Goal: Task Accomplishment & Management: Manage account settings

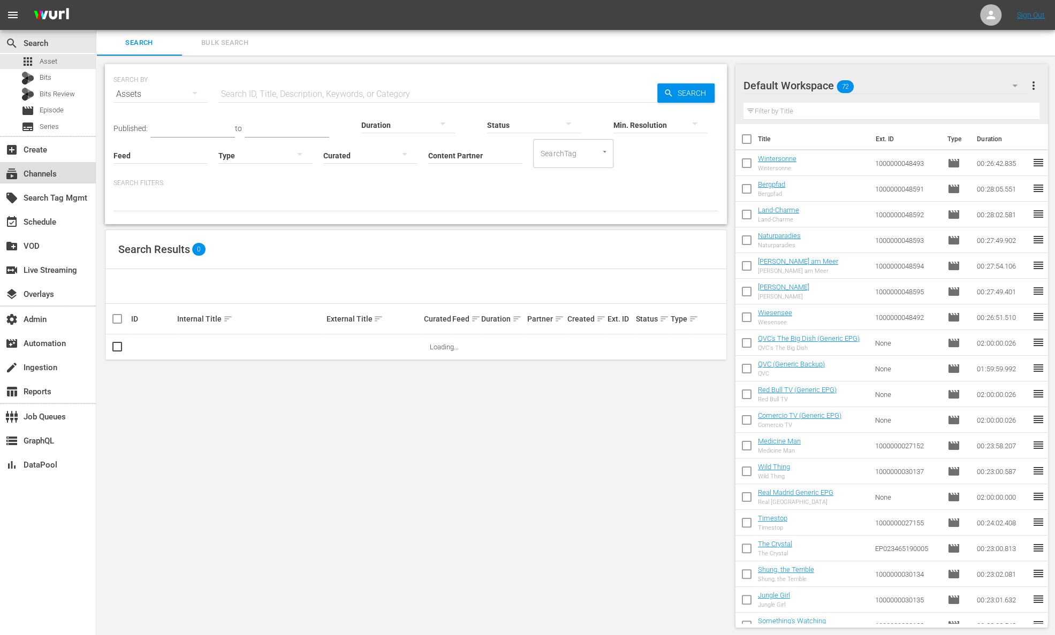
click at [51, 177] on div "subscriptions Channels" at bounding box center [30, 172] width 60 height 10
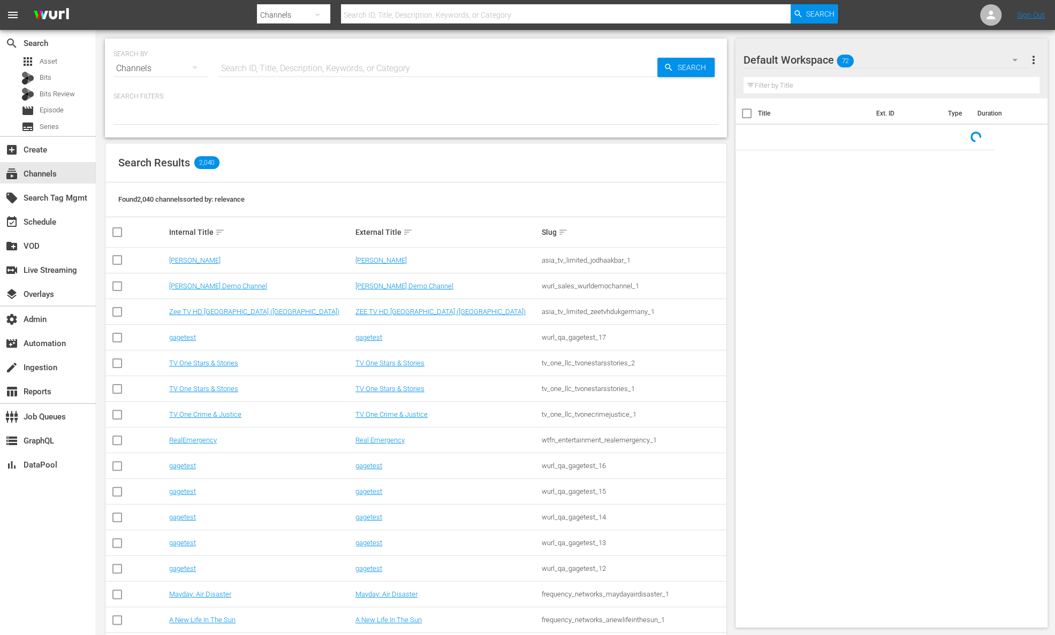
click at [253, 65] on input "text" at bounding box center [437, 69] width 439 height 26
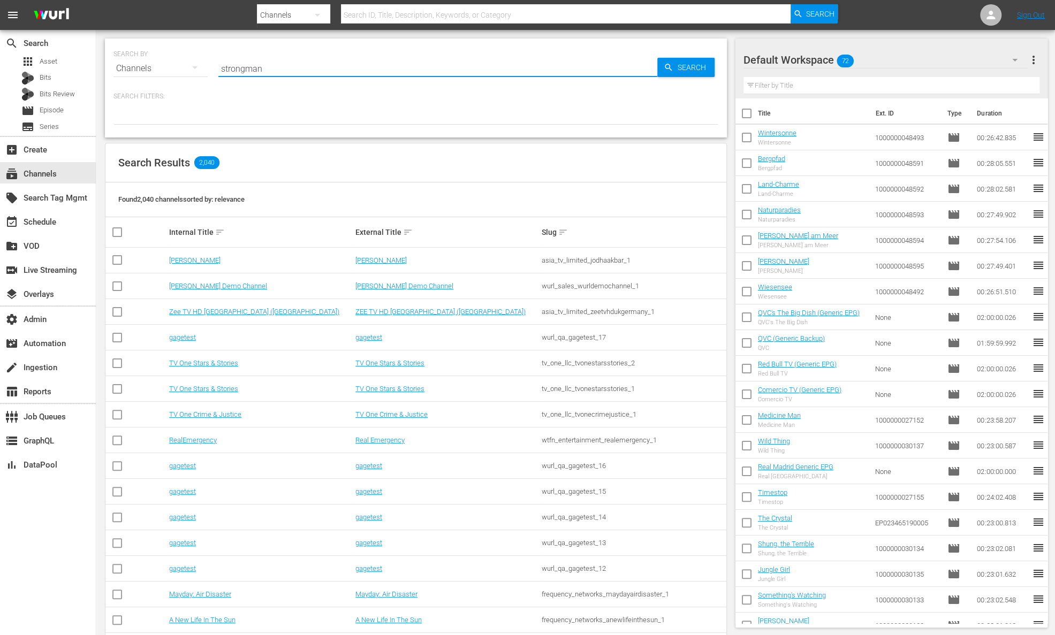
type input "strongman"
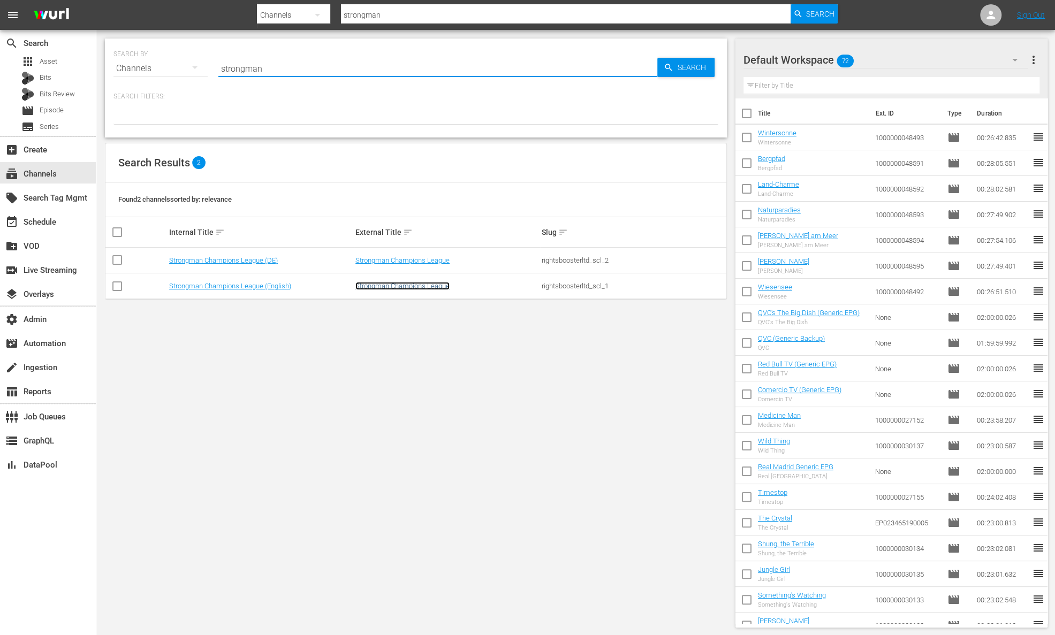
click at [402, 285] on link "Strongman Champions League" at bounding box center [402, 286] width 94 height 8
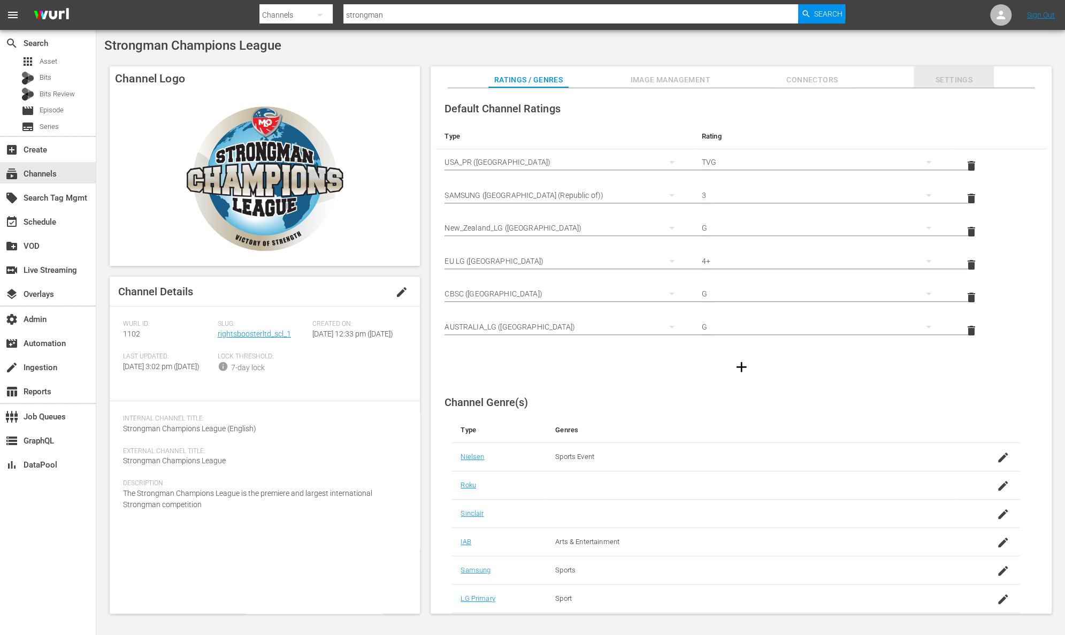
click at [971, 79] on span "Settings" at bounding box center [954, 79] width 80 height 13
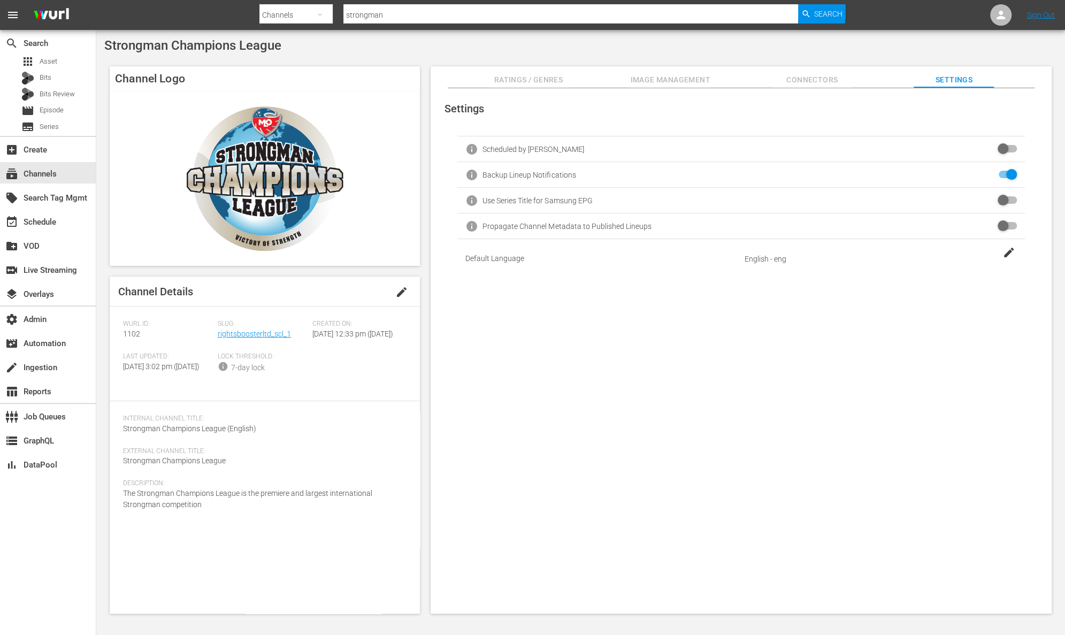
click at [675, 81] on span "Image Management" at bounding box center [670, 79] width 80 height 13
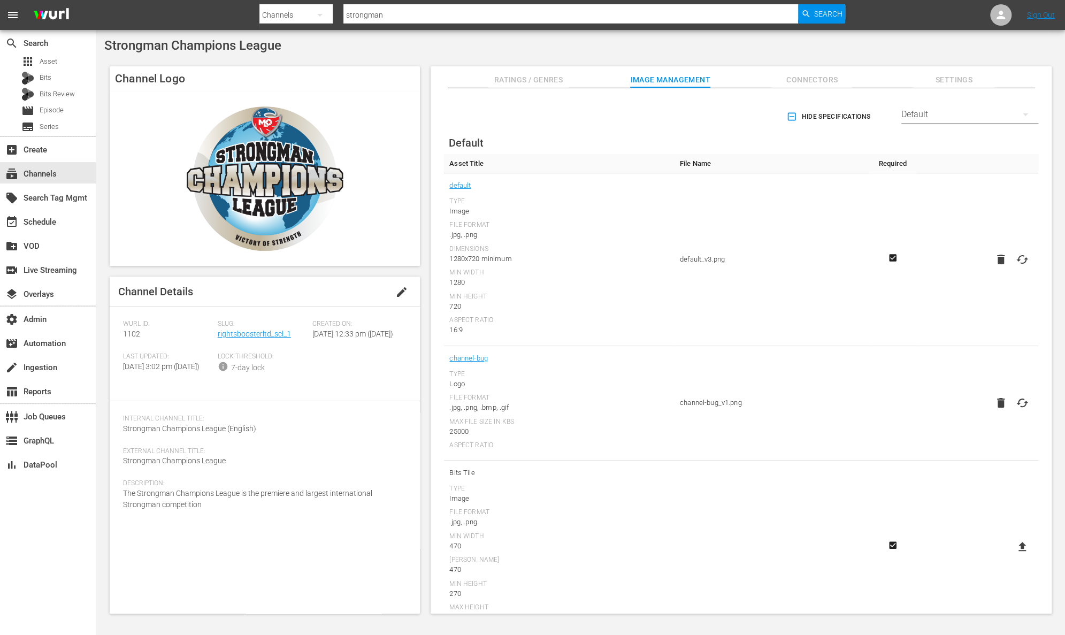
click at [957, 113] on div "Default" at bounding box center [970, 115] width 137 height 30
click at [947, 263] on div "TCL TV+" at bounding box center [966, 263] width 111 height 17
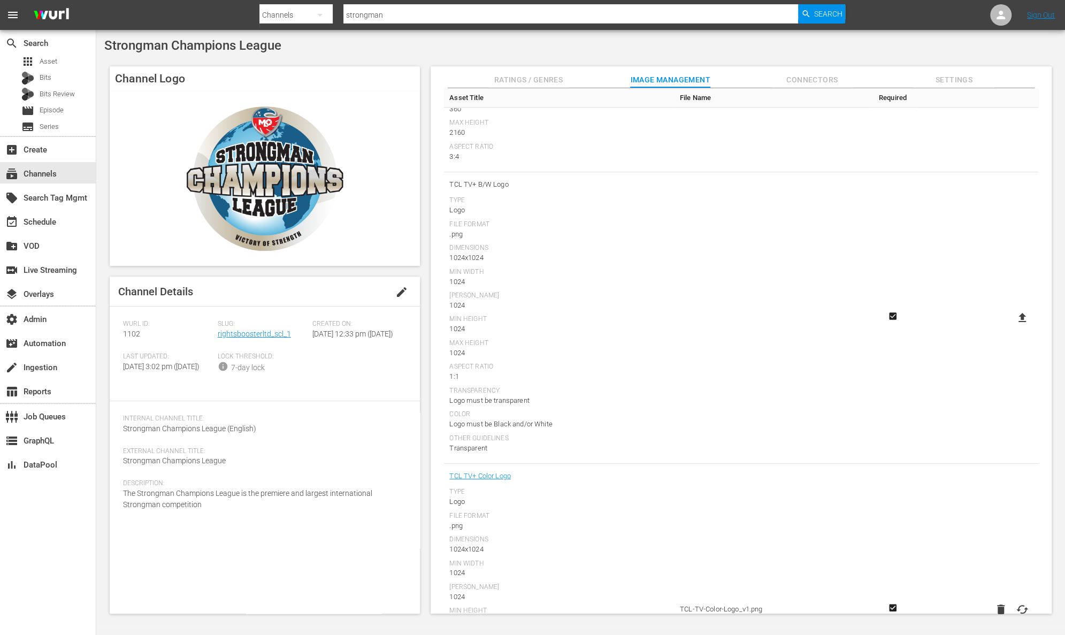
scroll to position [768, 0]
click at [1024, 311] on icon at bounding box center [1022, 317] width 13 height 13
click at [1012, 326] on input "file" at bounding box center [1012, 326] width 1 height 1
type input "C:\fakepath\SCL LOGO transparent copy bw.png"
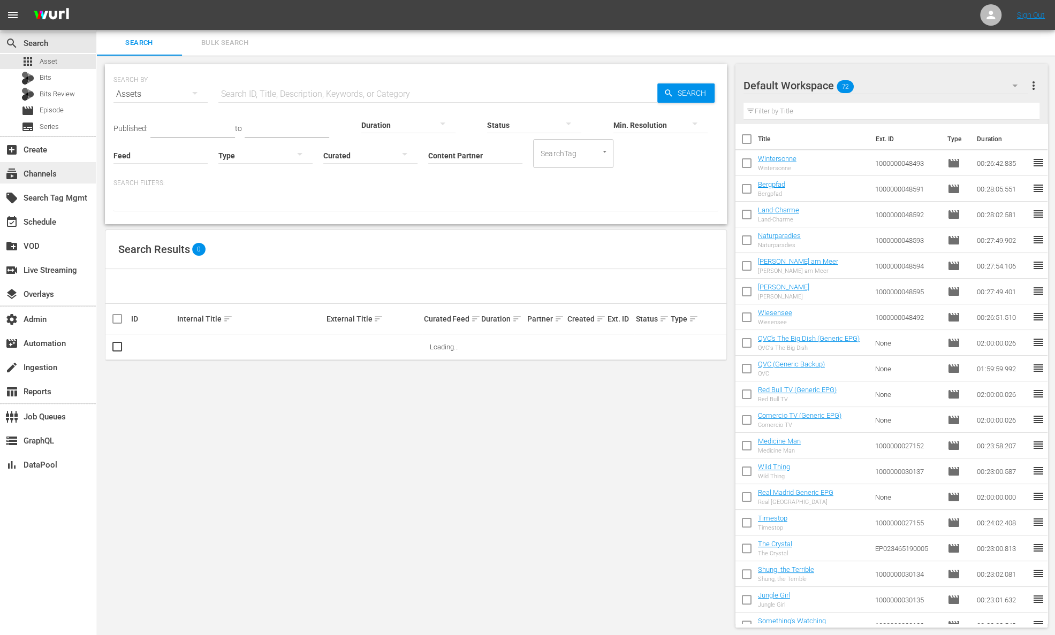
click at [63, 177] on div "subscriptions Channels" at bounding box center [48, 172] width 96 height 21
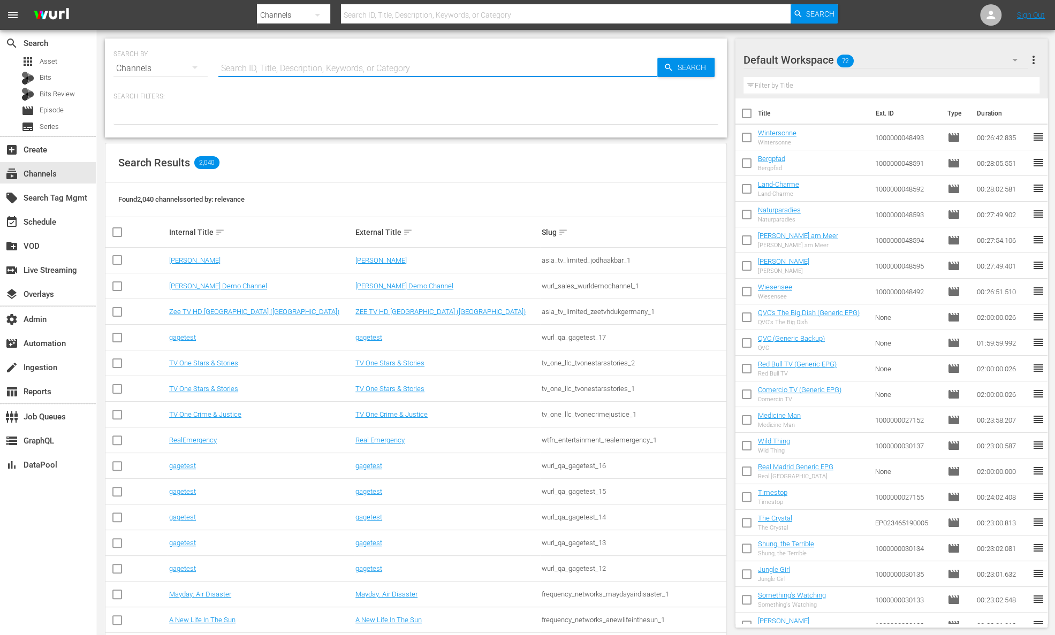
click at [253, 68] on input "text" at bounding box center [437, 69] width 439 height 26
type input "jail"
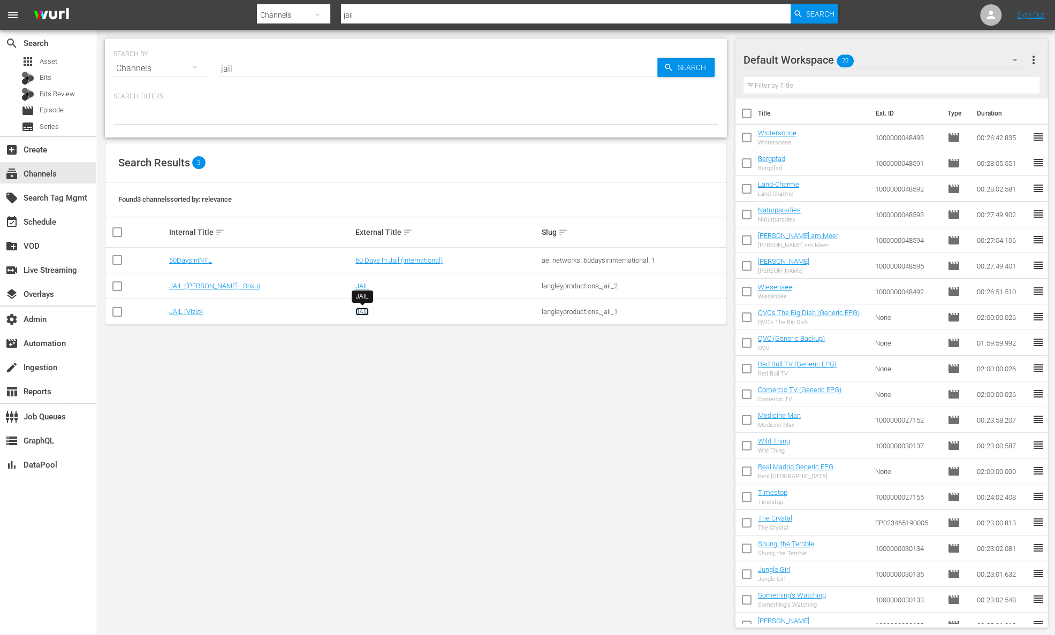
click at [360, 311] on link "JAIL" at bounding box center [361, 312] width 13 height 8
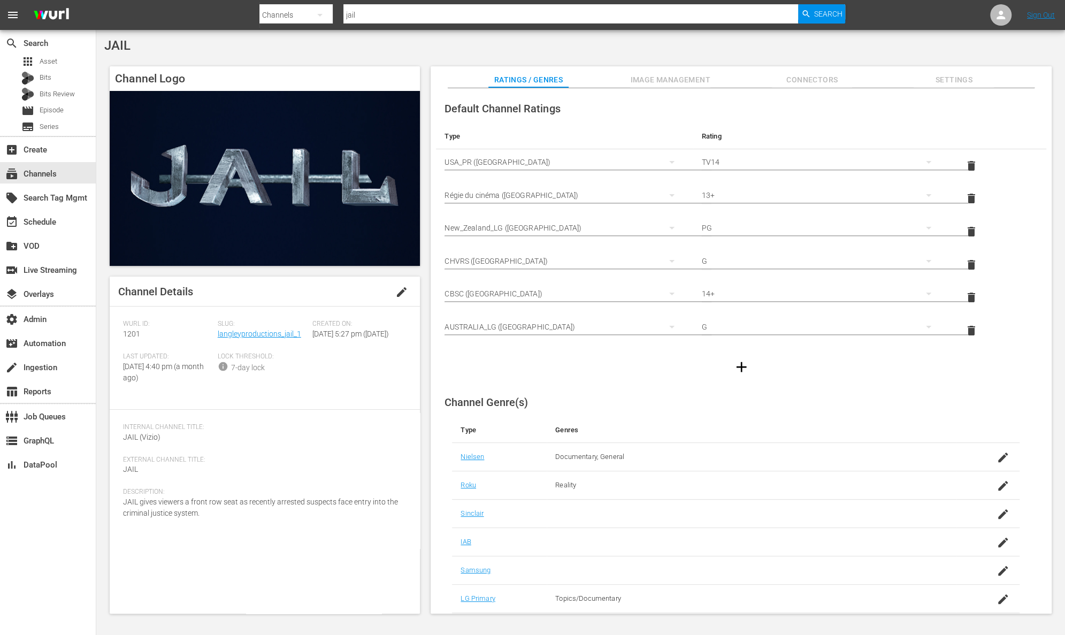
click at [684, 72] on button "Image Management" at bounding box center [670, 76] width 80 height 21
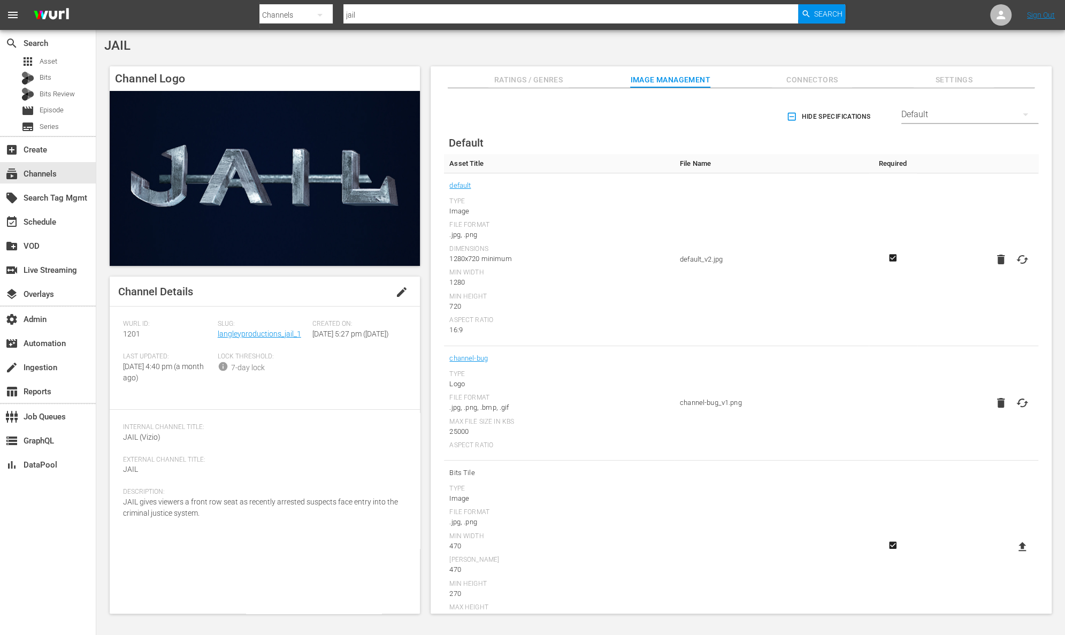
click at [1000, 114] on div "Default" at bounding box center [970, 115] width 137 height 30
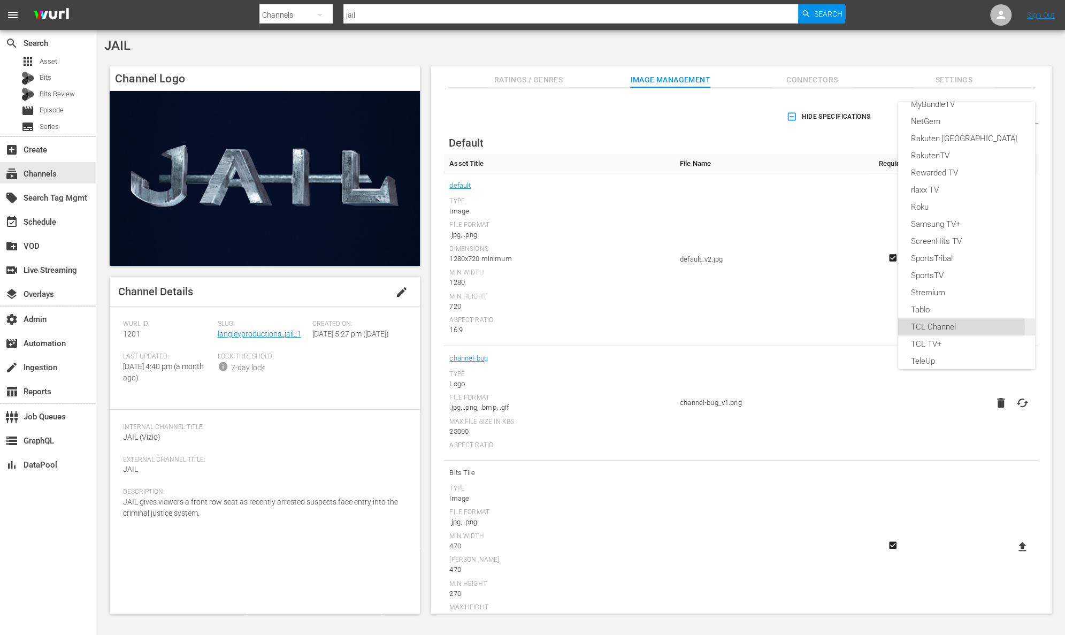
click at [959, 326] on div "TCL Channel" at bounding box center [966, 326] width 111 height 17
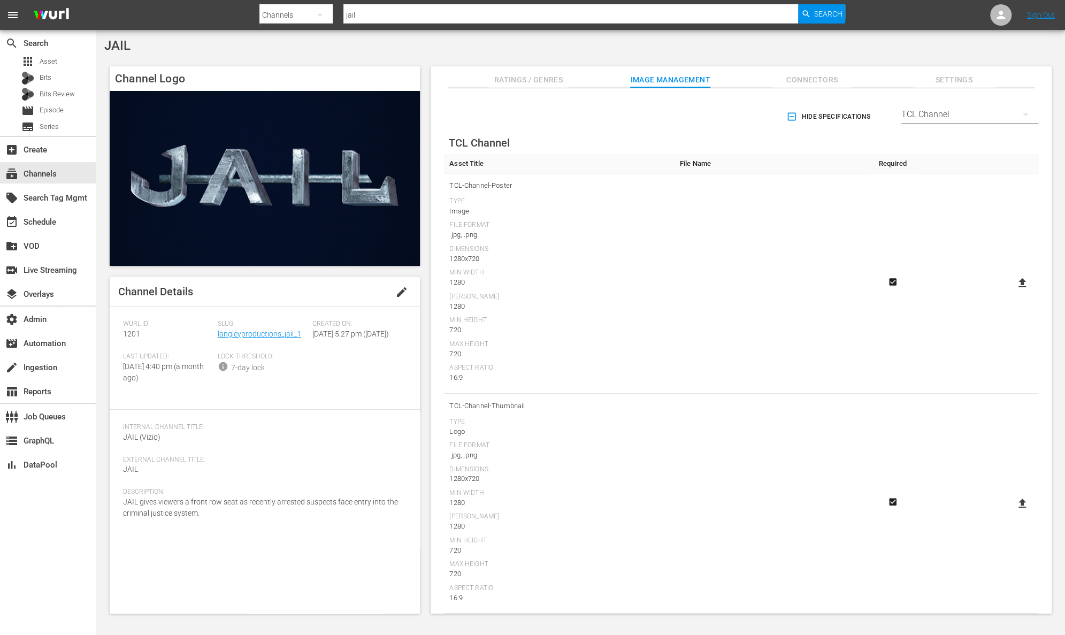
click at [1019, 284] on icon at bounding box center [1022, 282] width 7 height 9
click at [1012, 292] on input "file" at bounding box center [1012, 292] width 1 height 1
click at [1022, 281] on icon at bounding box center [1022, 282] width 7 height 9
click at [1012, 292] on input "file" at bounding box center [1012, 292] width 1 height 1
type input "C:\fakepath\JAIL_LOGO_16X9 Jack Solesbury.png"
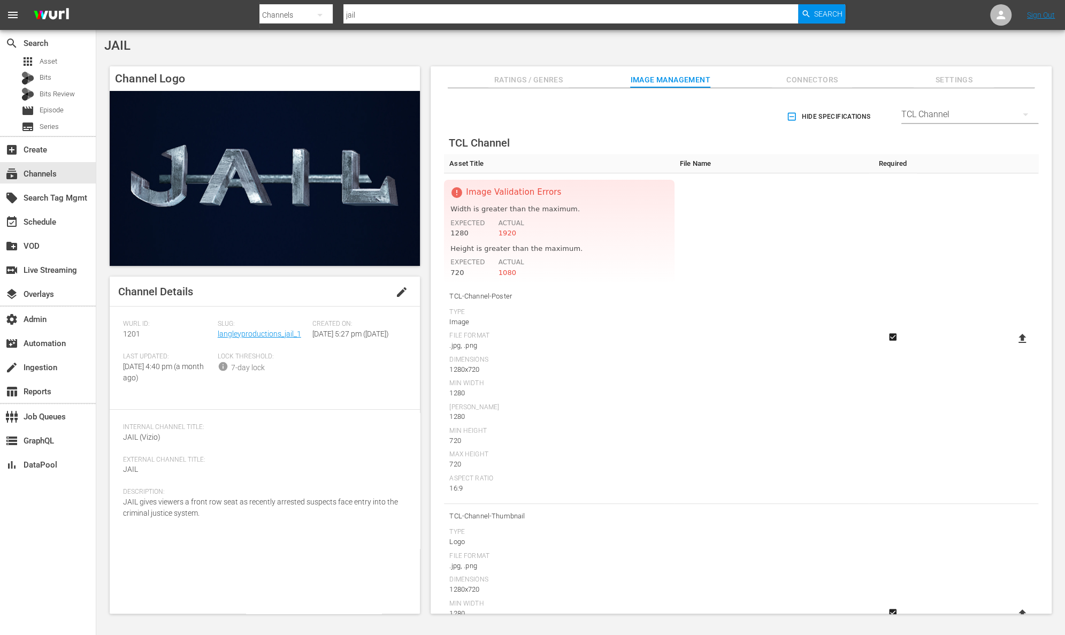
click at [1019, 336] on icon at bounding box center [1022, 338] width 7 height 9
click at [1012, 348] on input "file" at bounding box center [1012, 348] width 1 height 1
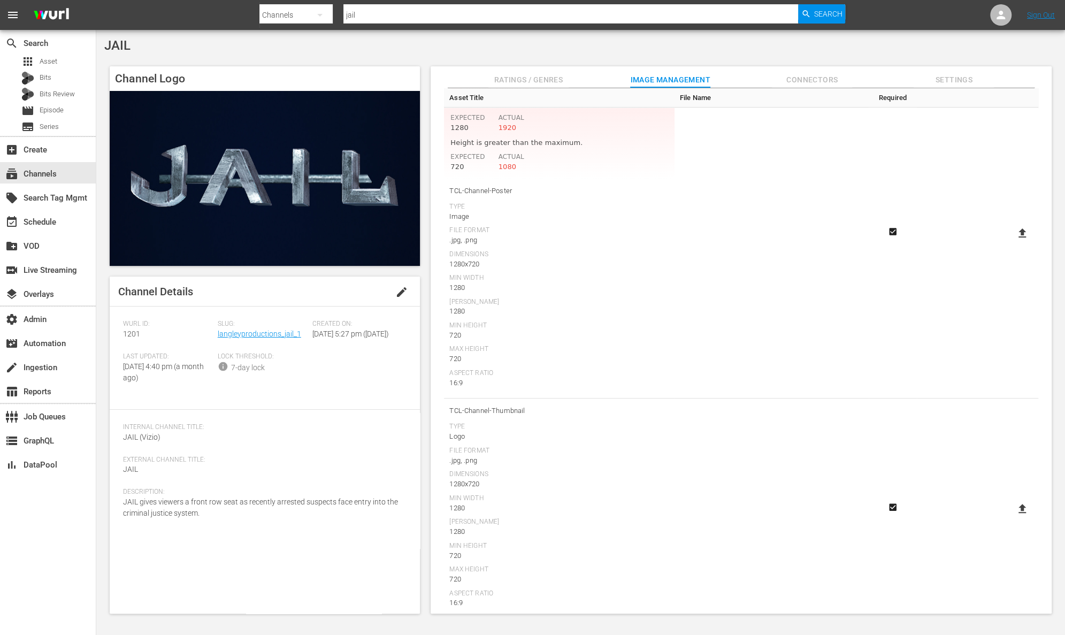
scroll to position [123, 0]
click at [1021, 492] on icon at bounding box center [1022, 491] width 13 height 13
click at [1012, 500] on input "file" at bounding box center [1012, 500] width 1 height 1
type input "C:\fakepath\JAIL_LOGO_16X9 Jack Solesbury.png"
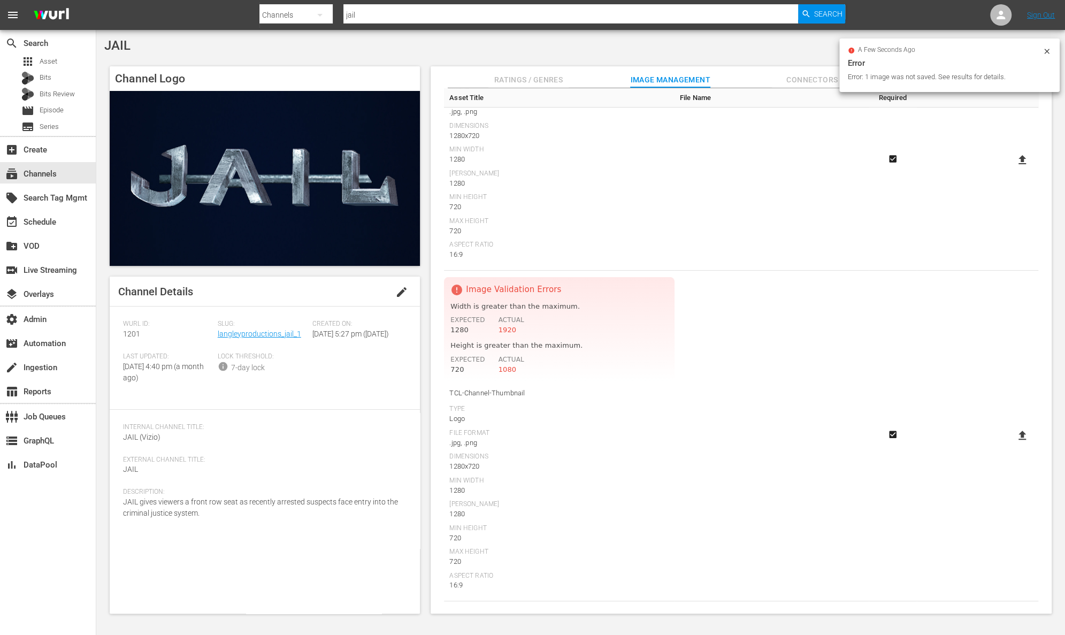
scroll to position [13, 0]
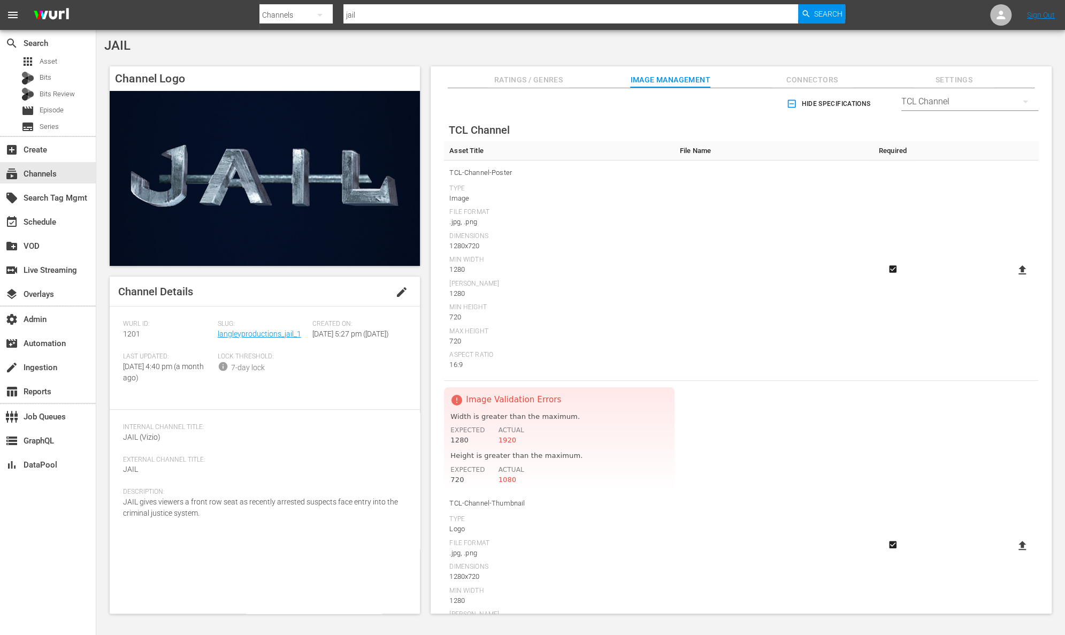
click at [637, 319] on div "720" at bounding box center [559, 317] width 220 height 11
click at [1002, 13] on icon at bounding box center [1001, 15] width 9 height 9
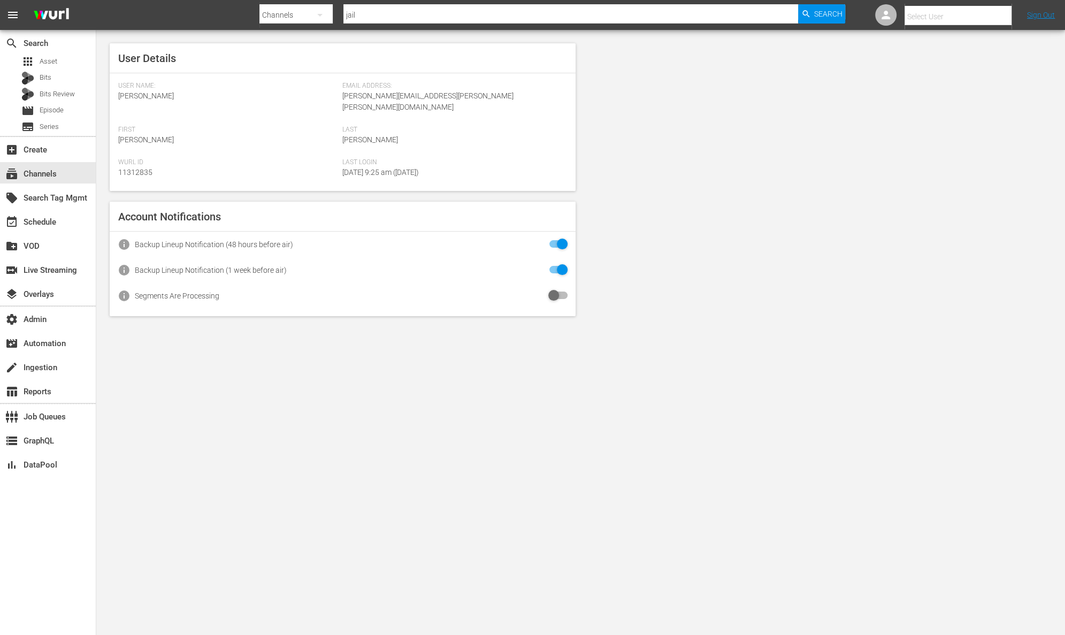
click at [959, 20] on input "text" at bounding box center [973, 17] width 137 height 26
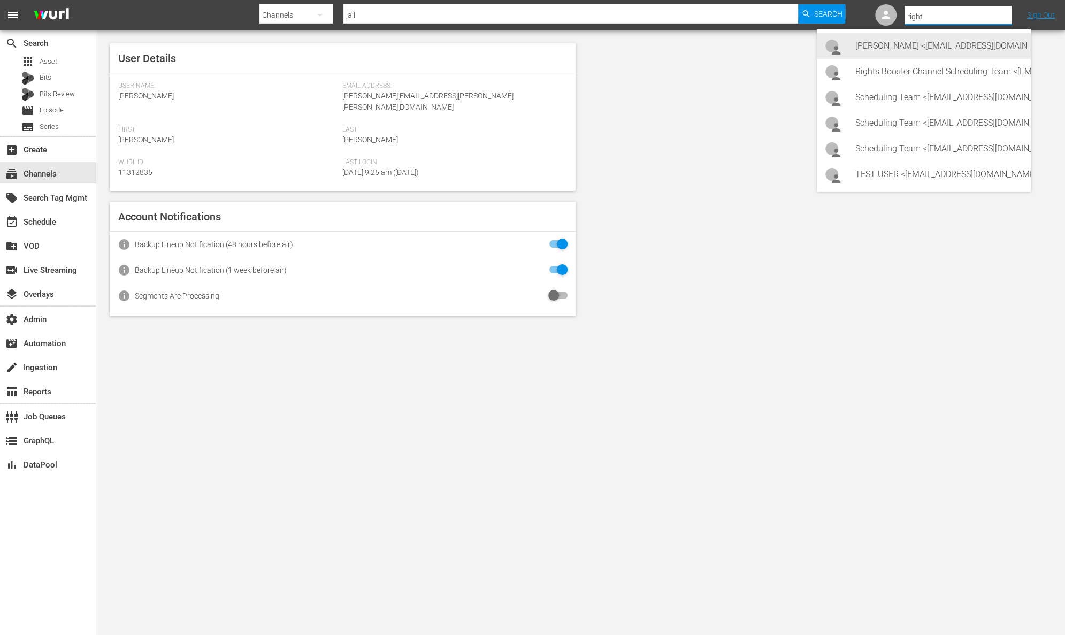
click at [970, 48] on div "Jack Solesbury <Jack.Solesbury@rightsbooster.com>" at bounding box center [939, 46] width 167 height 26
type input "Jack Solesbury (11314325)"
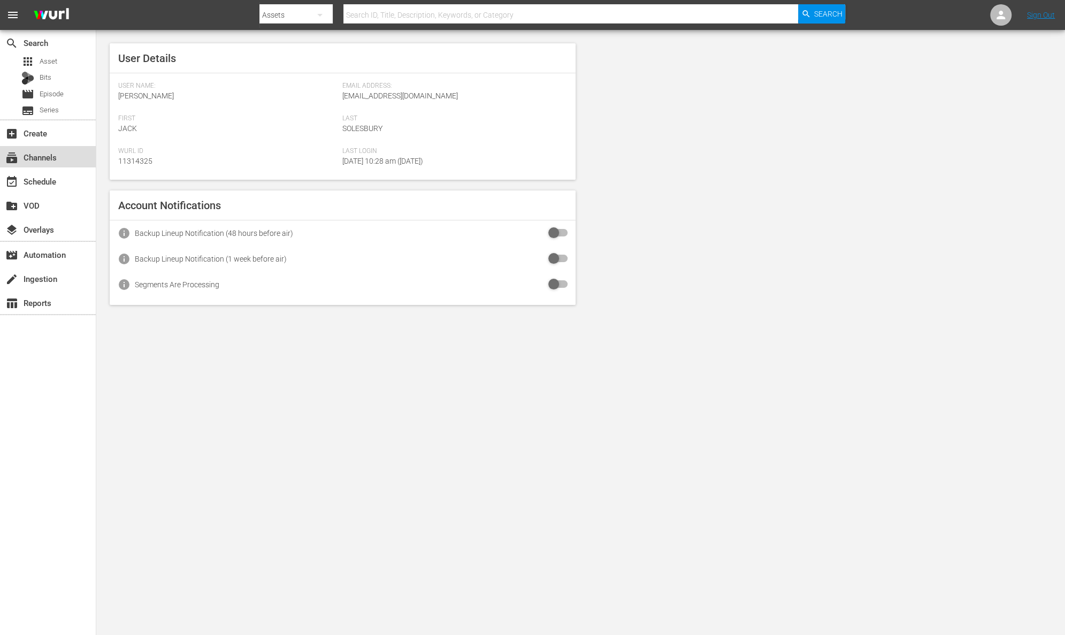
click at [57, 161] on div "subscriptions Channels" at bounding box center [48, 156] width 96 height 21
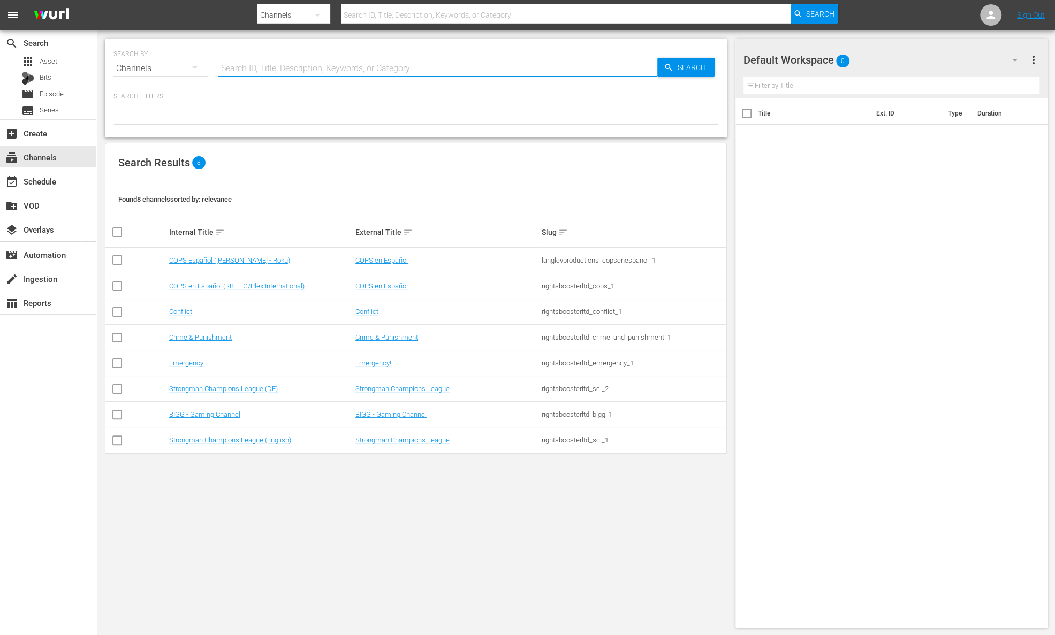
click at [332, 64] on input "text" at bounding box center [437, 69] width 439 height 26
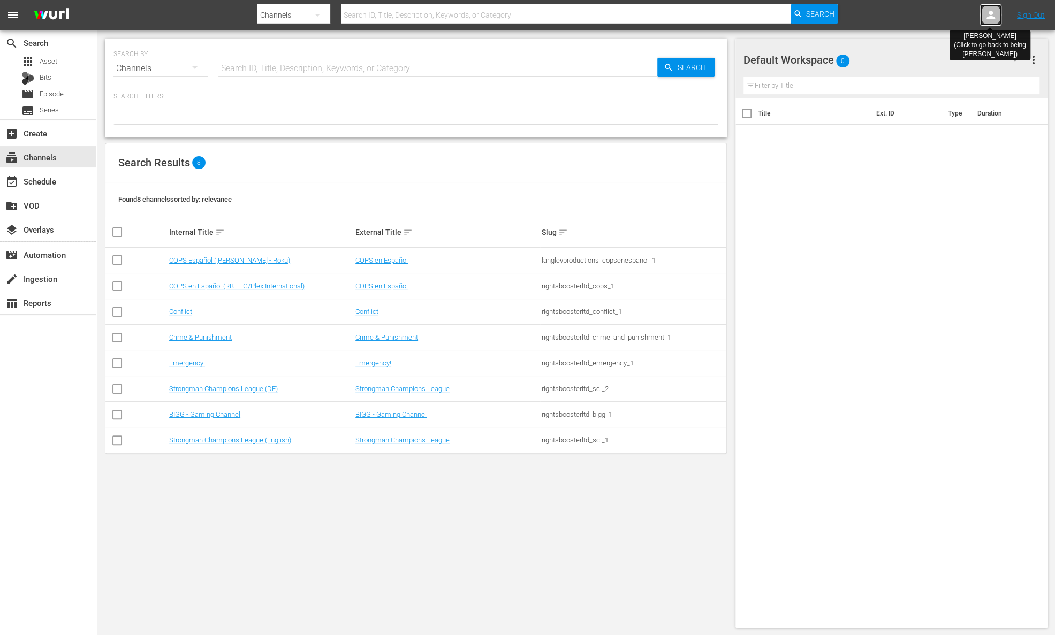
click at [990, 16] on icon at bounding box center [990, 15] width 13 height 13
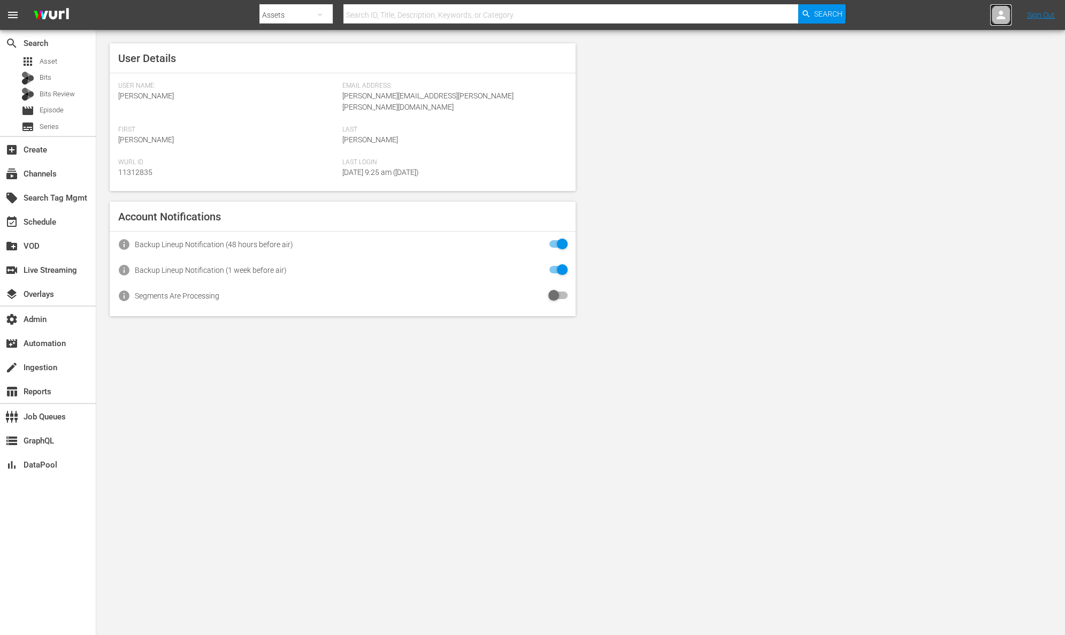
click at [1005, 19] on icon at bounding box center [1001, 15] width 13 height 13
click at [974, 17] on input "text" at bounding box center [973, 17] width 137 height 26
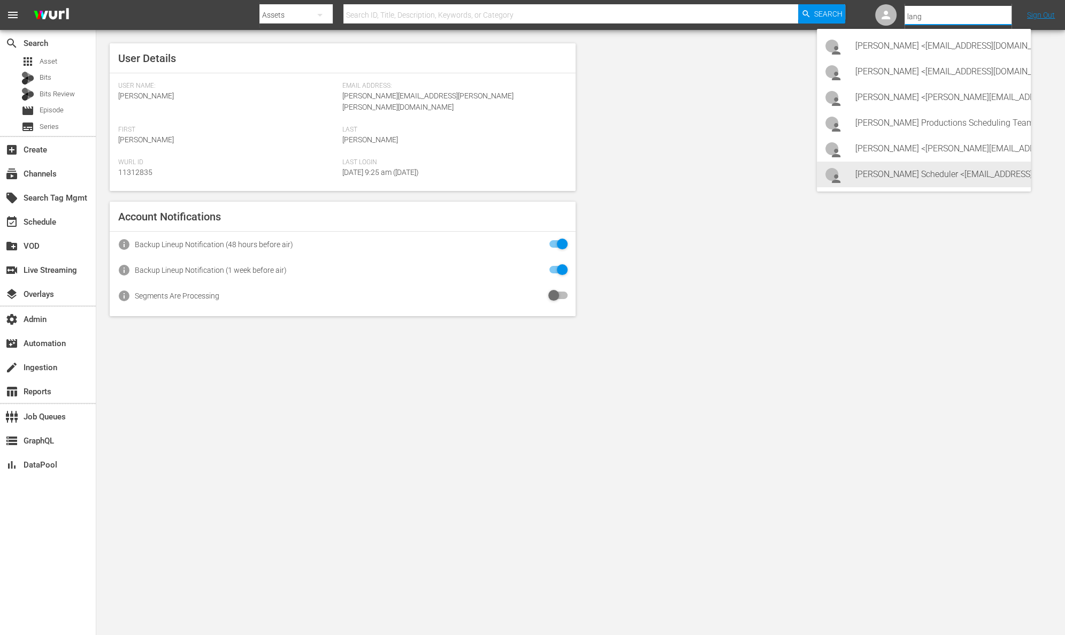
click at [972, 175] on div "Wurl Scheduler <scheduler@langleyproductions.com>" at bounding box center [939, 175] width 167 height 26
type input "Wurl Scheduler (11313263)"
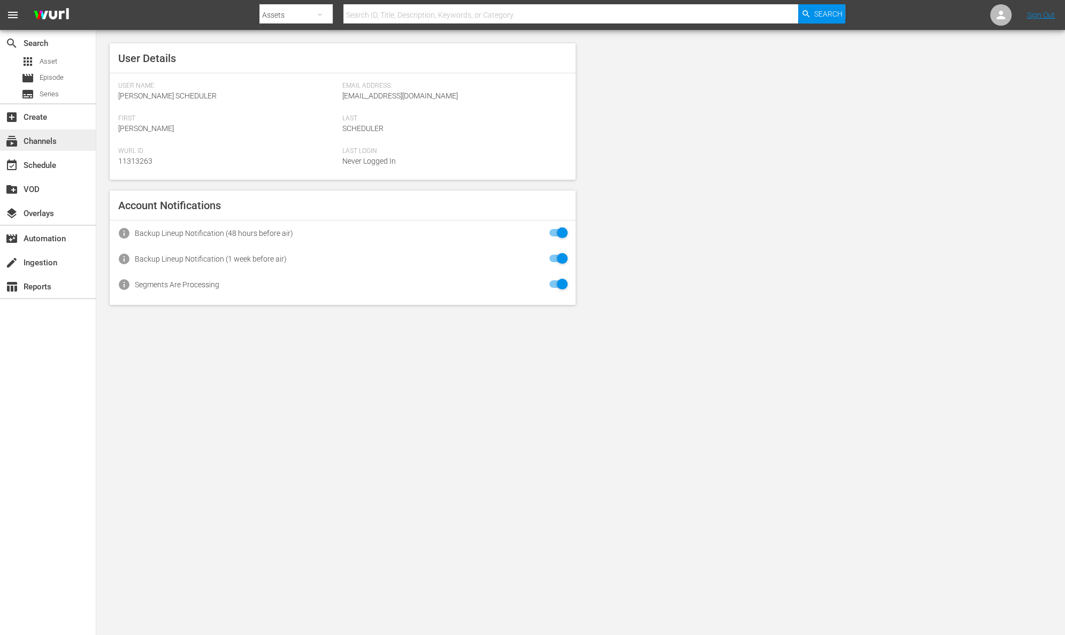
click at [48, 139] on div "subscriptions Channels" at bounding box center [30, 140] width 60 height 10
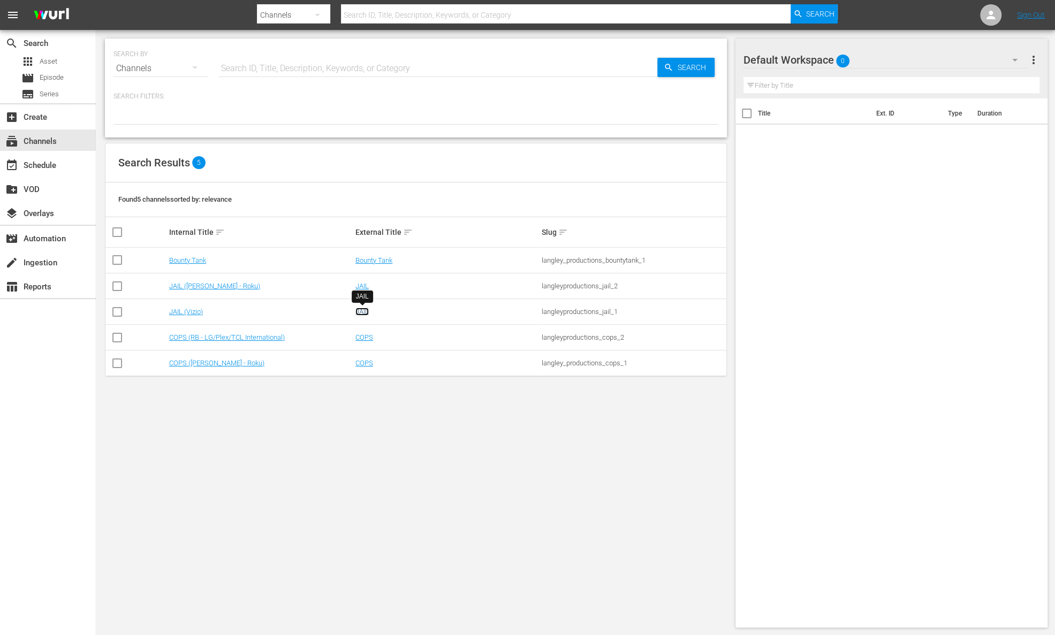
click at [364, 309] on link "JAIL" at bounding box center [361, 312] width 13 height 8
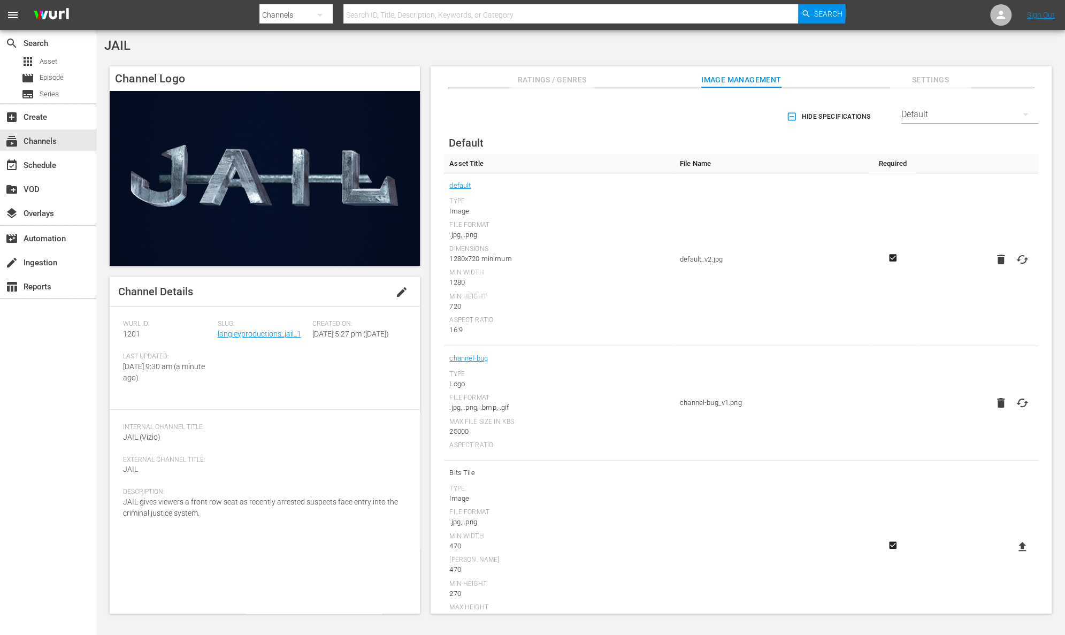
click at [924, 110] on div "Default" at bounding box center [970, 115] width 137 height 30
click at [954, 256] on div "TCL Channel" at bounding box center [966, 254] width 111 height 17
click at [1020, 281] on icon at bounding box center [1022, 282] width 7 height 9
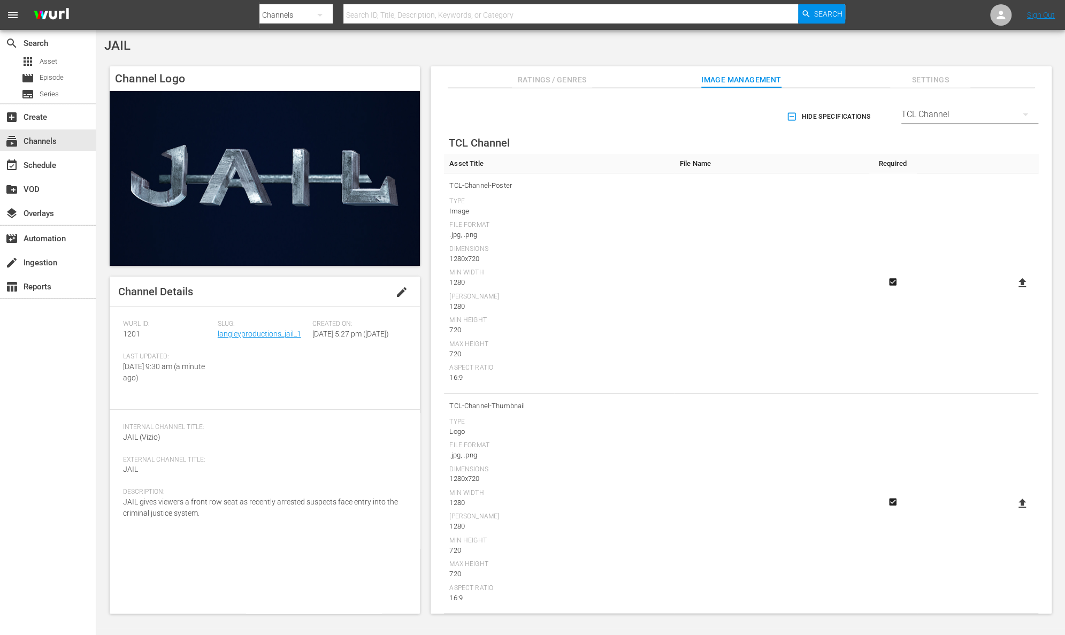
click at [1012, 292] on input "file" at bounding box center [1012, 292] width 1 height 1
type input "C:\fakepath\JAIL_KEY_ART_1920x1080 Jack Solesbury.jpg"
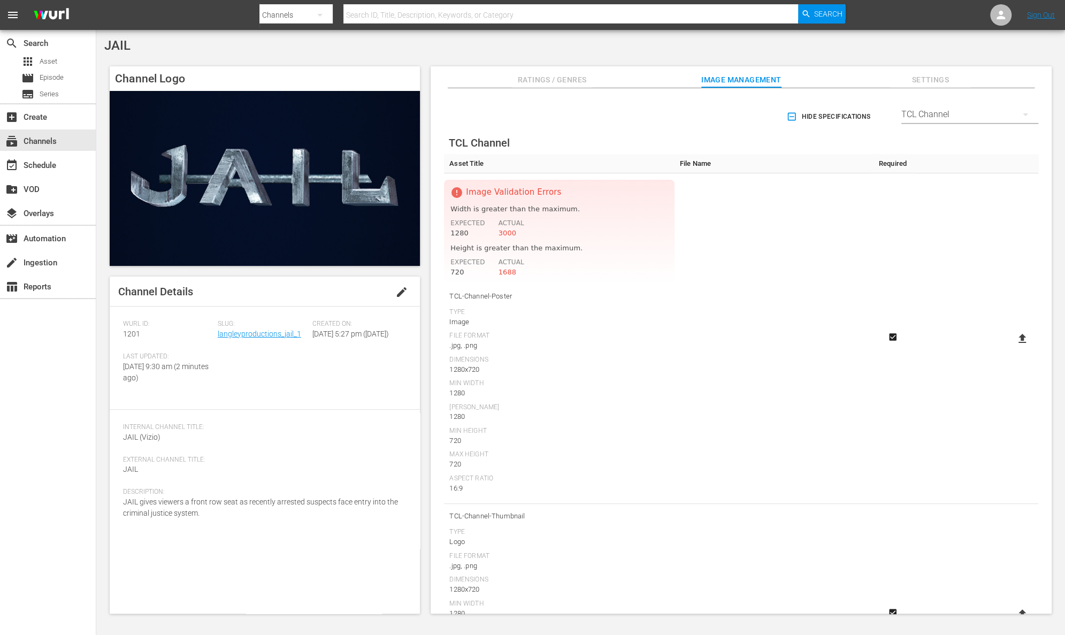
click at [381, 12] on input "text" at bounding box center [571, 15] width 455 height 26
click at [62, 139] on div "subscriptions Channels" at bounding box center [48, 139] width 96 height 21
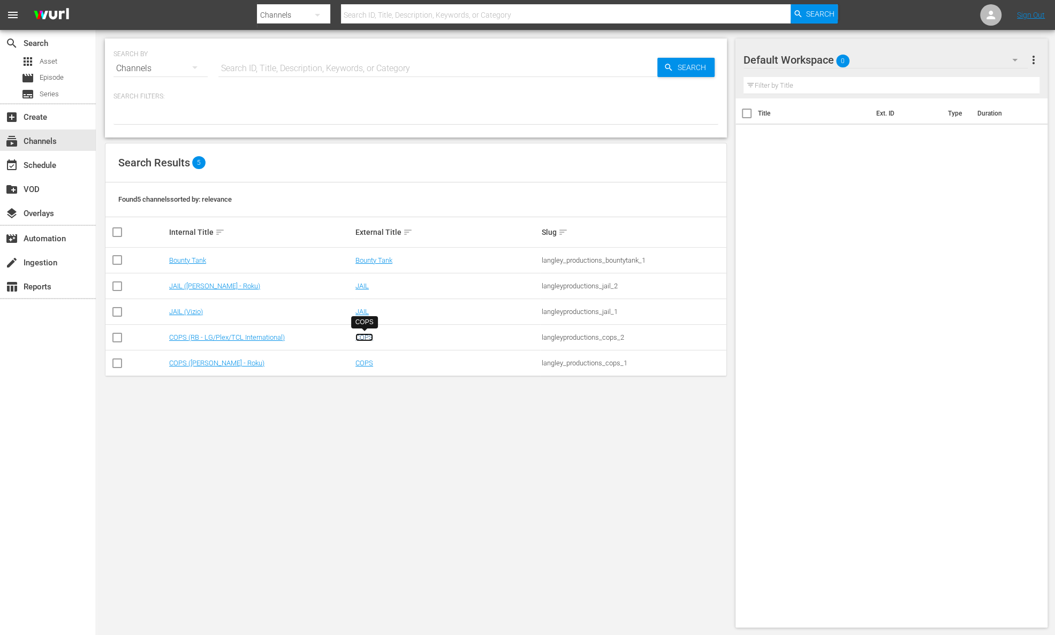
click at [362, 340] on link "COPS" at bounding box center [364, 337] width 18 height 8
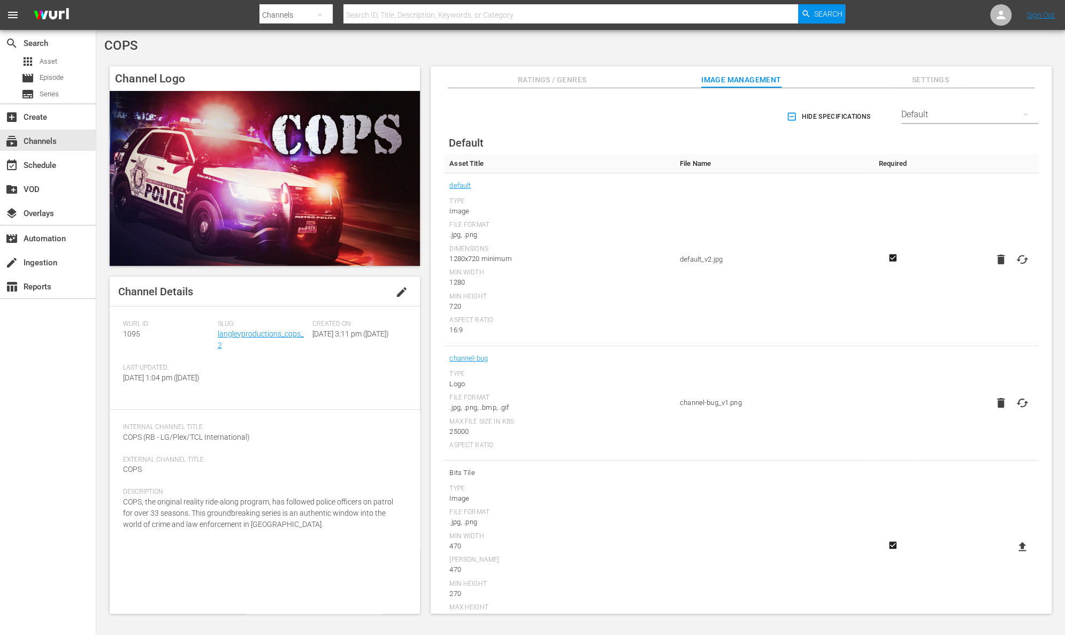
click at [939, 115] on div "Default" at bounding box center [970, 115] width 137 height 30
click at [941, 255] on div "TCL Channel" at bounding box center [966, 253] width 111 height 17
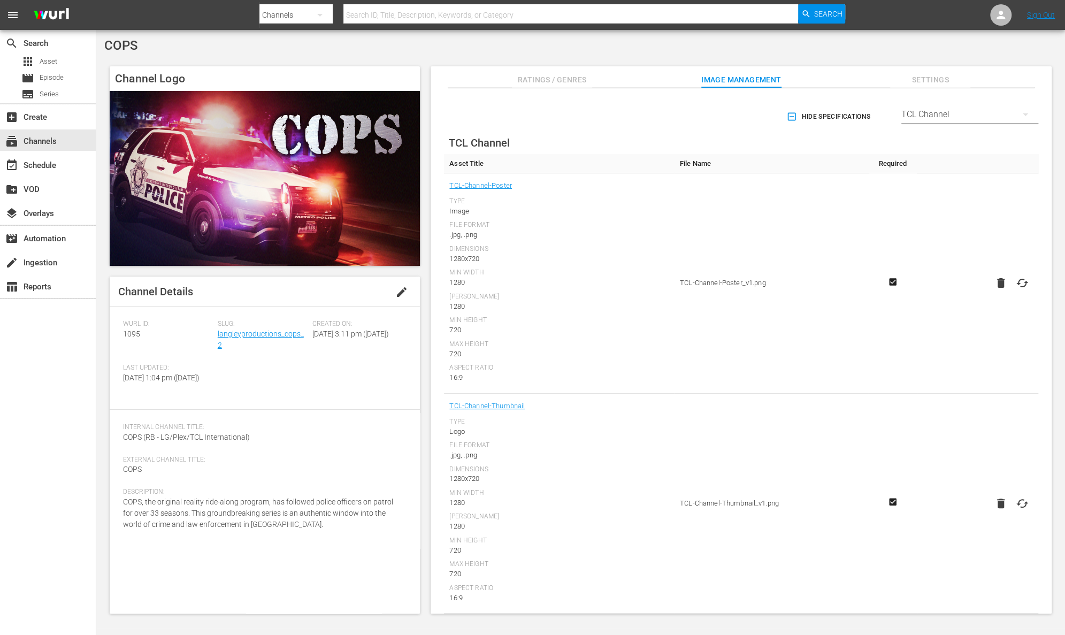
click at [364, 14] on input "text" at bounding box center [571, 15] width 455 height 26
type input "jail"
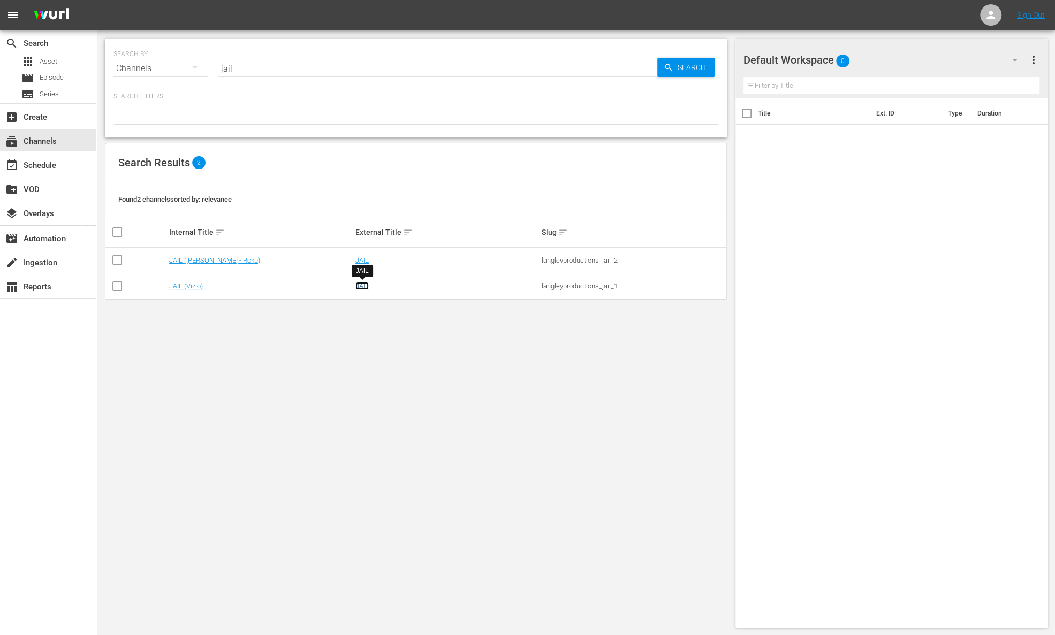
click at [362, 283] on link "JAIL" at bounding box center [361, 286] width 13 height 8
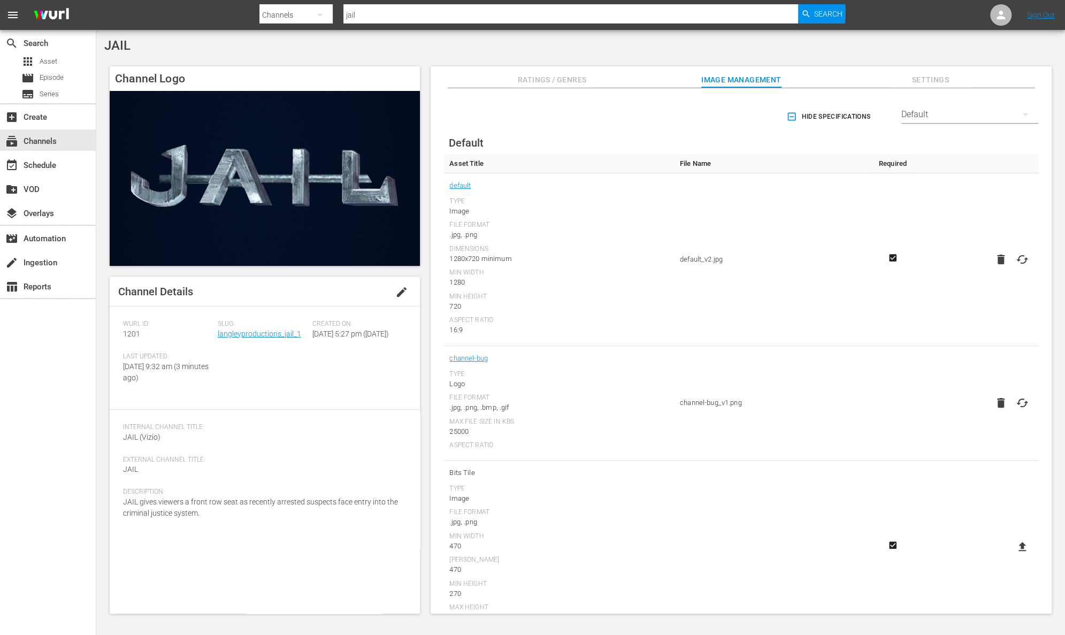
click at [924, 108] on div "Default" at bounding box center [970, 115] width 137 height 30
click at [954, 200] on div "TCL Channel" at bounding box center [966, 198] width 111 height 17
click at [1023, 504] on icon at bounding box center [1022, 503] width 13 height 13
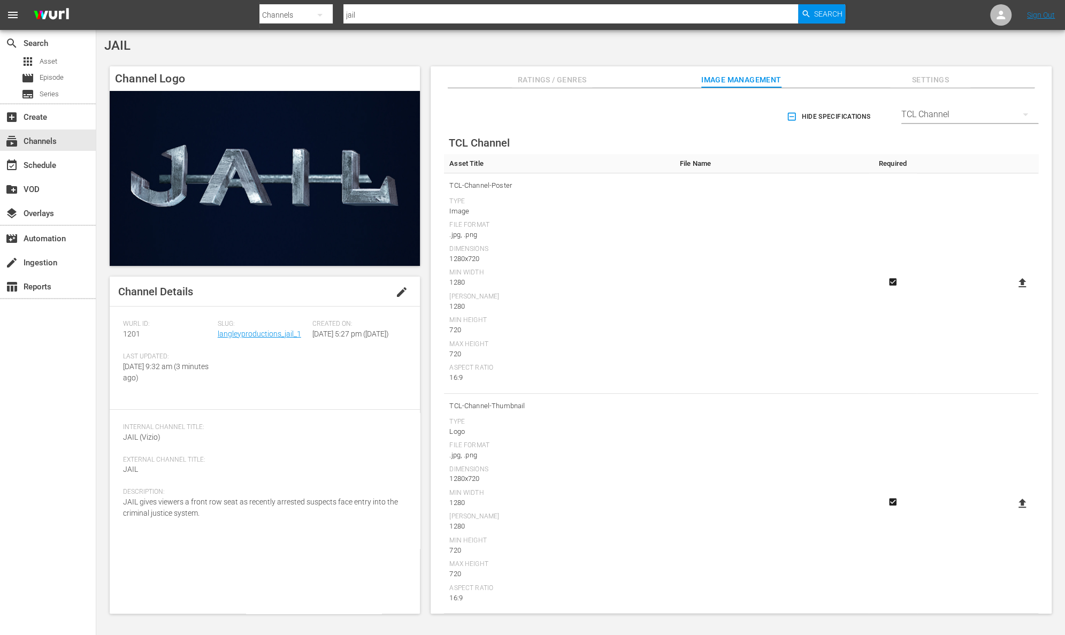
click at [1012, 513] on input "file" at bounding box center [1012, 513] width 1 height 1
type input "C:\fakepath\JAIL_LOGO_16X9 Jack Solesbury.png"
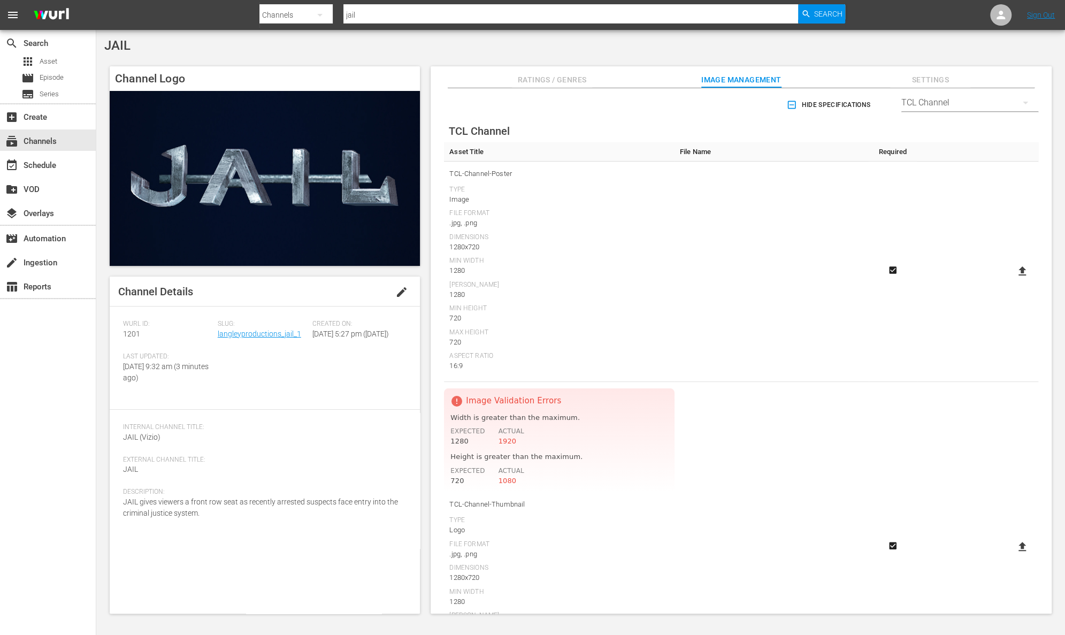
scroll to position [0, 0]
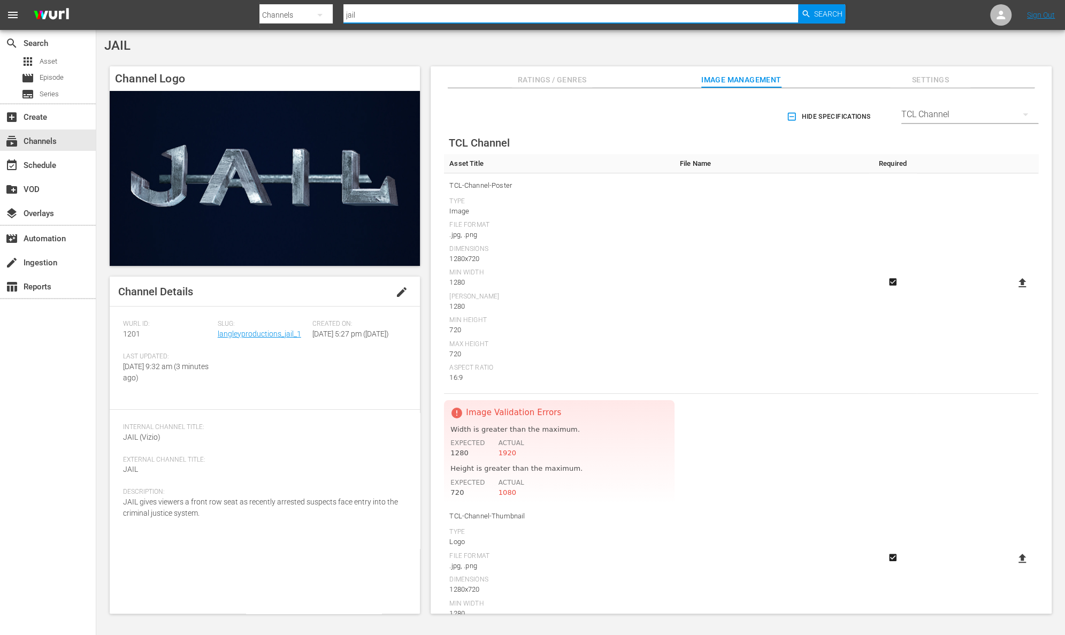
drag, startPoint x: 370, startPoint y: 16, endPoint x: 310, endPoint y: 14, distance: 60.0
click at [310, 14] on div "Search By Channels Search ID, Title, Description, Keywords, or Category jail Se…" at bounding box center [553, 15] width 586 height 26
type input "strong"
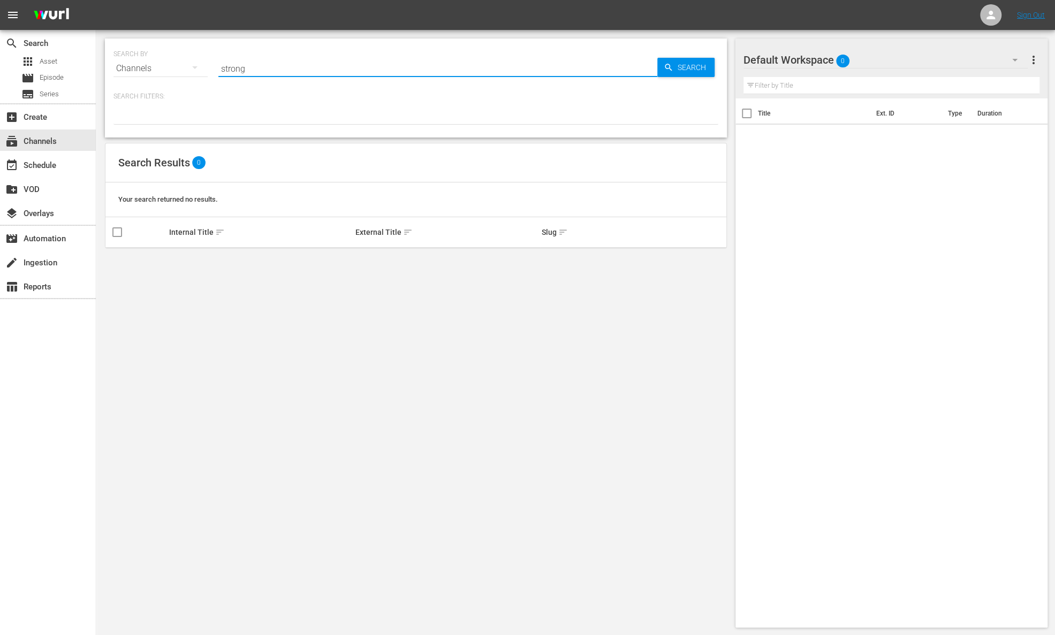
drag, startPoint x: 251, startPoint y: 74, endPoint x: 162, endPoint y: 61, distance: 90.3
click at [162, 61] on div "SEARCH BY Search By Channels Search ID, Title, Description, Keywords, or Catego…" at bounding box center [415, 62] width 605 height 39
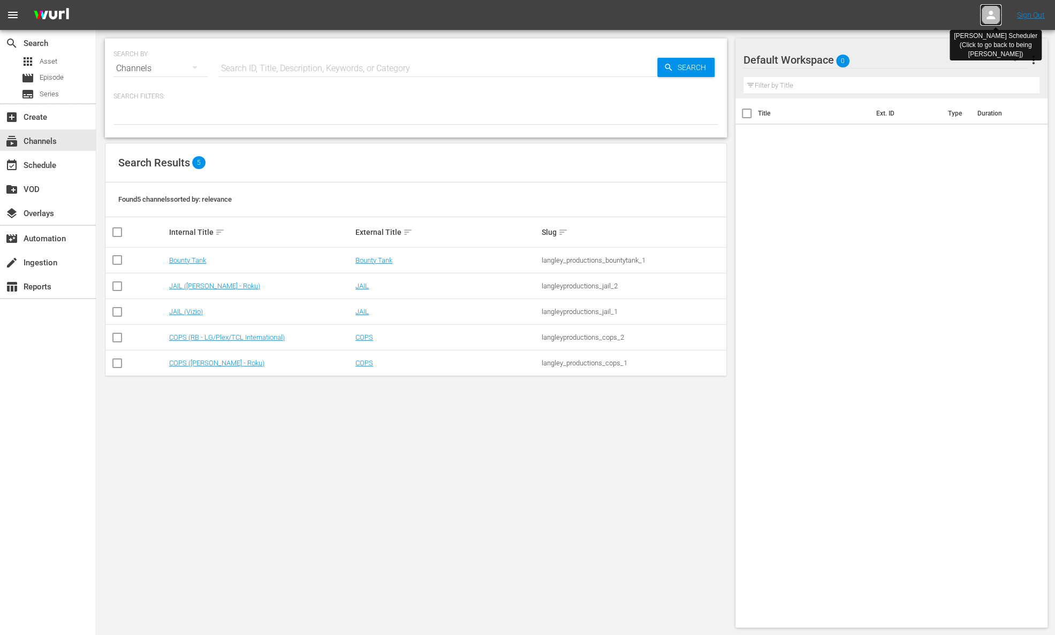
click at [990, 19] on icon at bounding box center [990, 15] width 9 height 9
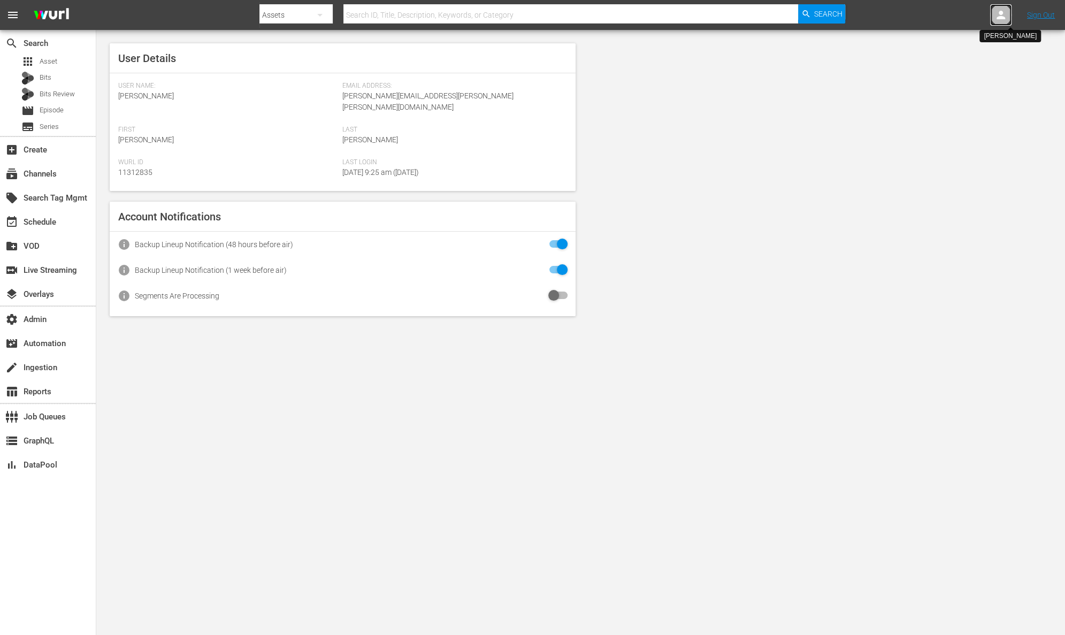
click at [1001, 14] on icon at bounding box center [1001, 15] width 9 height 9
click at [44, 177] on div "subscriptions Channels" at bounding box center [30, 172] width 60 height 10
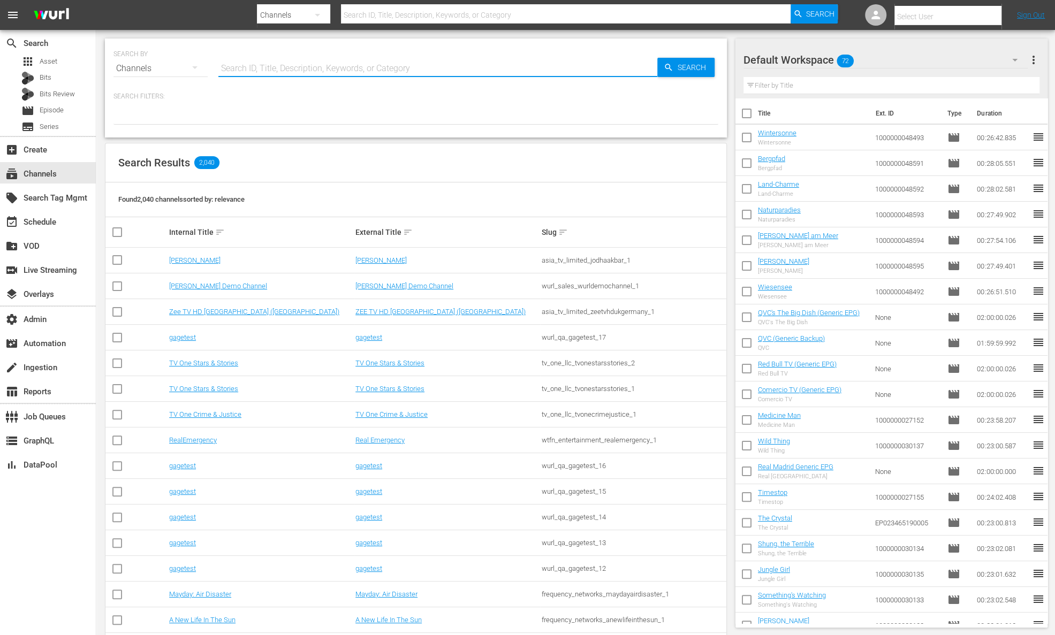
click at [283, 66] on input "text" at bounding box center [437, 69] width 439 height 26
type input "strongman"
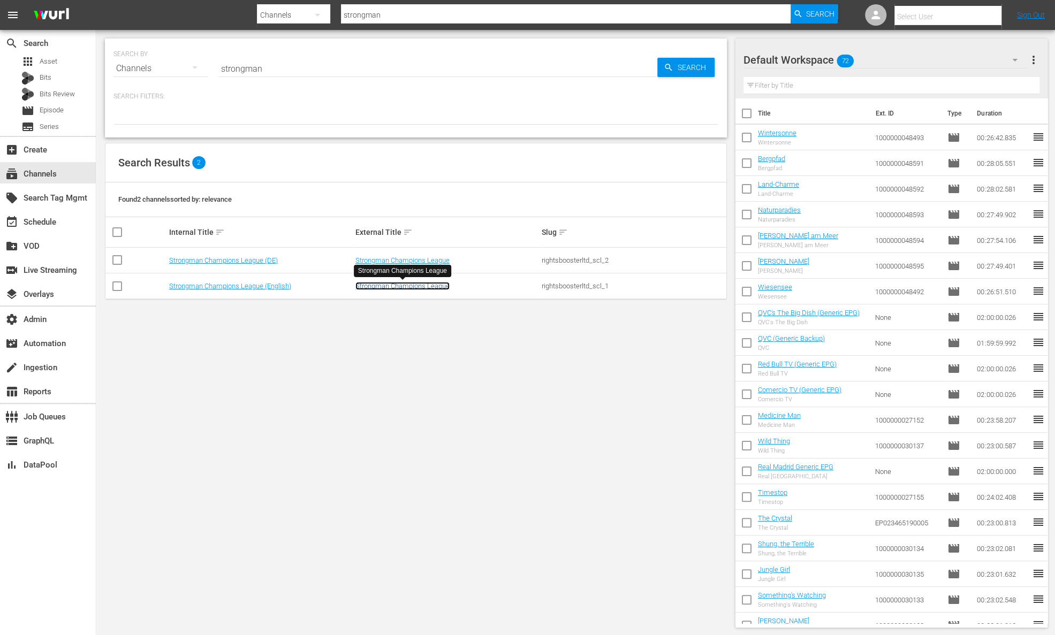
click at [407, 284] on link "Strongman Champions League" at bounding box center [402, 286] width 94 height 8
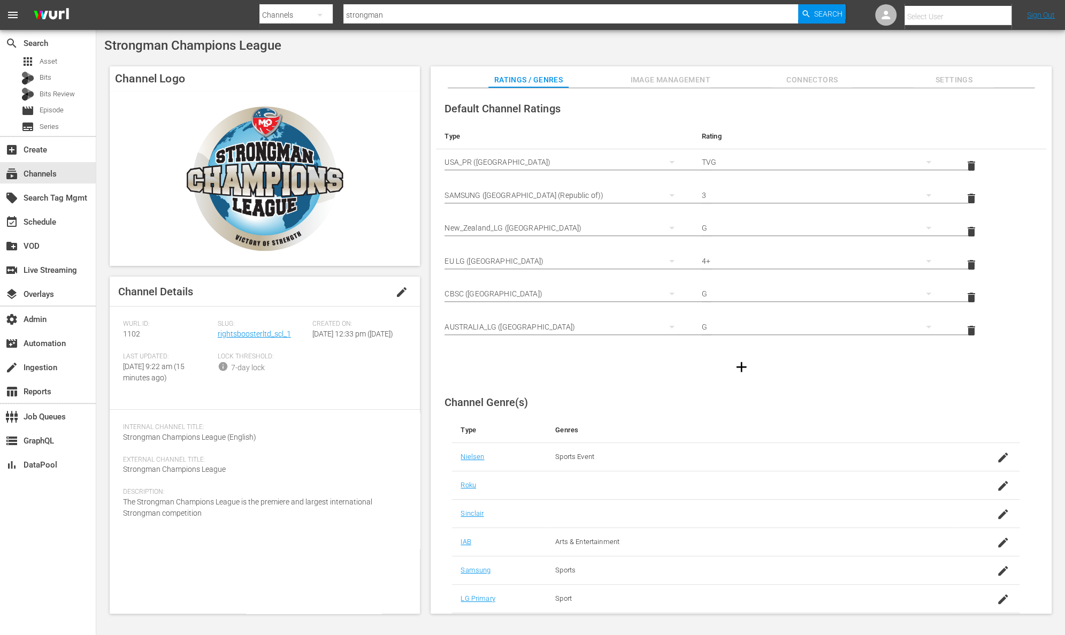
click at [660, 78] on span "Image Management" at bounding box center [670, 79] width 80 height 13
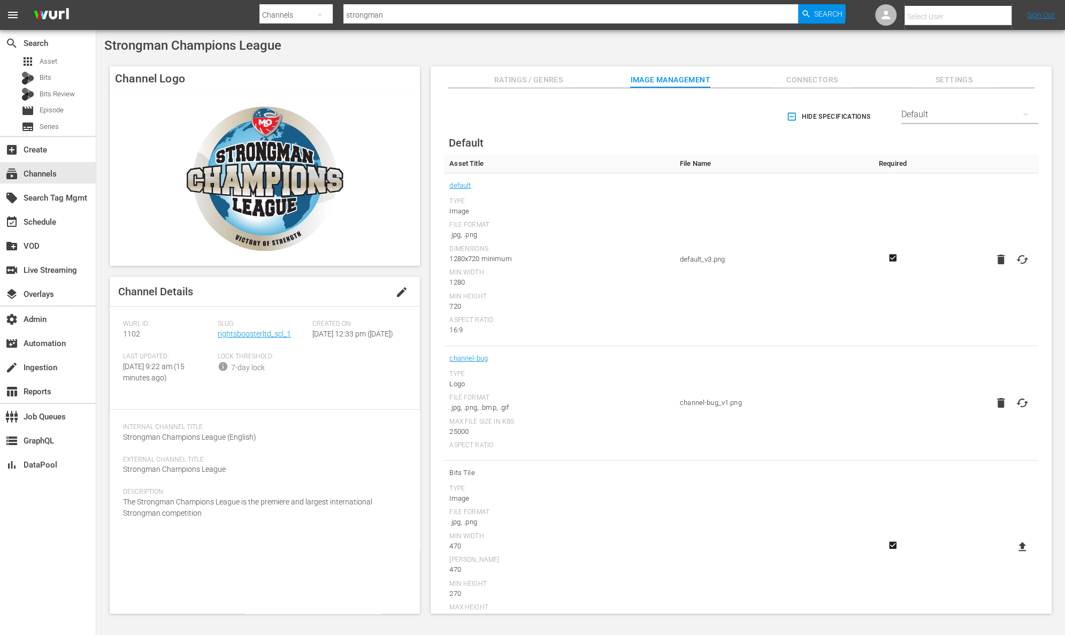
click at [956, 109] on div "Default" at bounding box center [970, 115] width 137 height 30
click at [961, 257] on div "TCL Channel" at bounding box center [966, 254] width 111 height 17
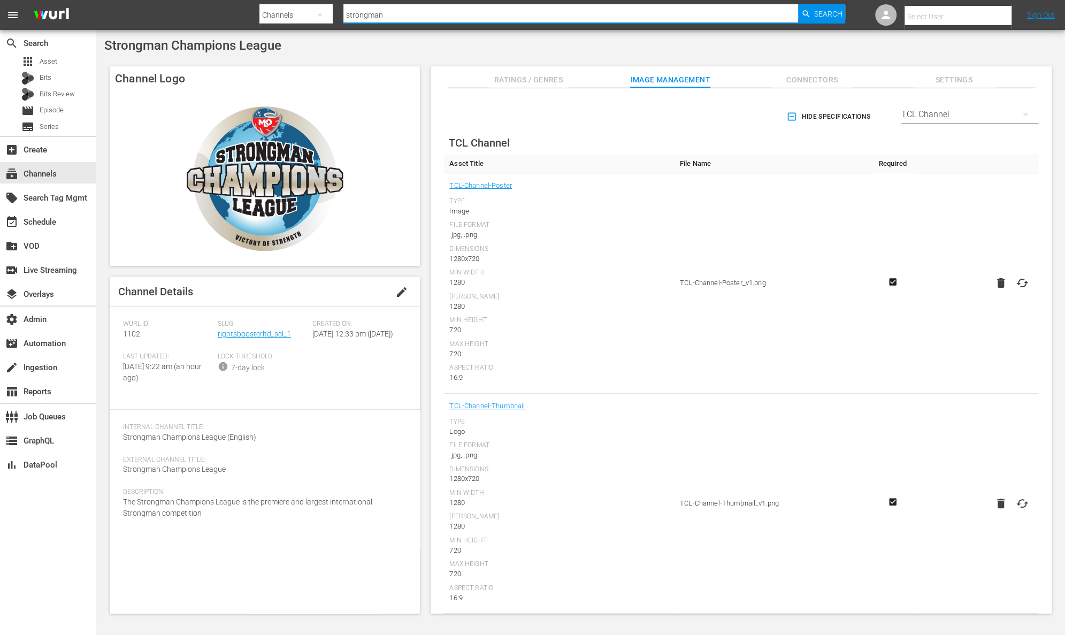
drag, startPoint x: 439, startPoint y: 18, endPoint x: 275, endPoint y: 6, distance: 164.2
click at [275, 6] on div "Search By Channels Search ID, Title, Description, Keywords, or Category strongm…" at bounding box center [553, 15] width 586 height 26
type input "terra"
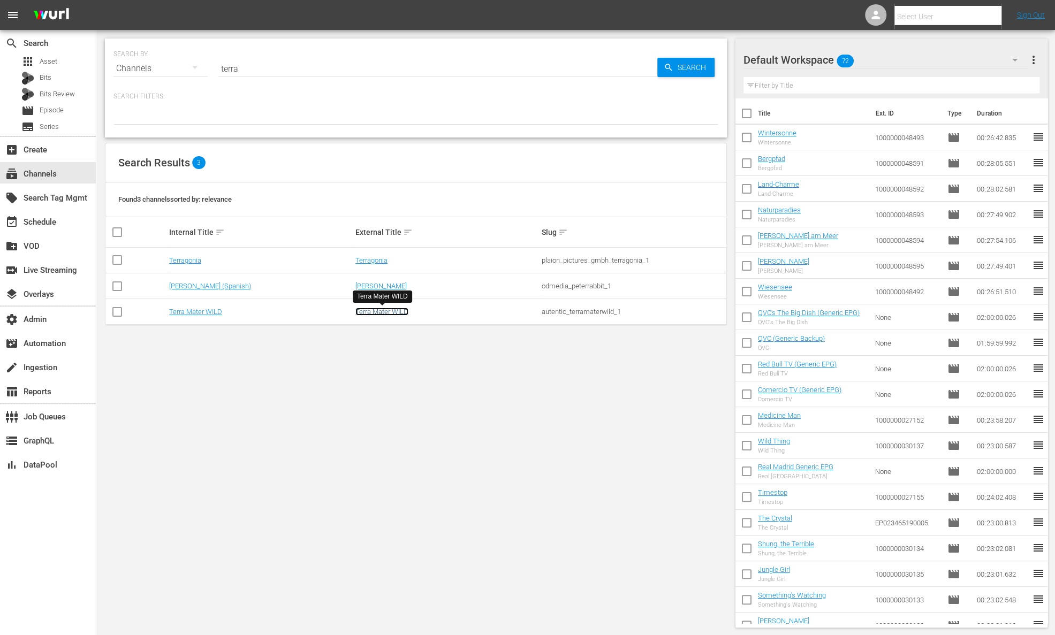
click at [373, 308] on link "Terra Mater WILD" at bounding box center [381, 312] width 53 height 8
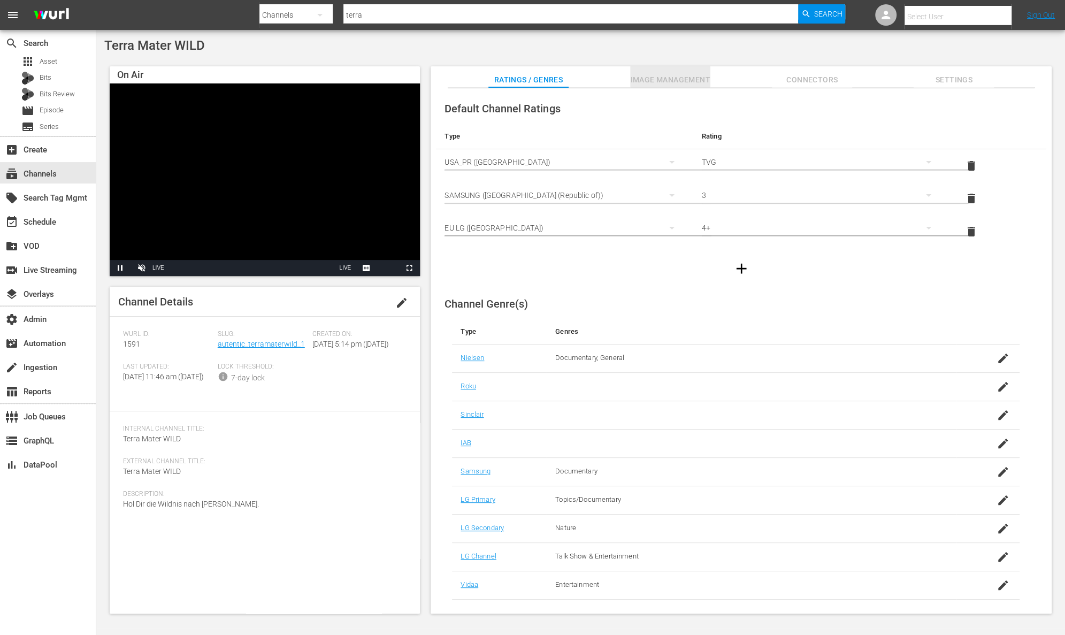
click at [702, 77] on span "Image Management" at bounding box center [670, 79] width 80 height 13
